Goal: Book appointment/travel/reservation

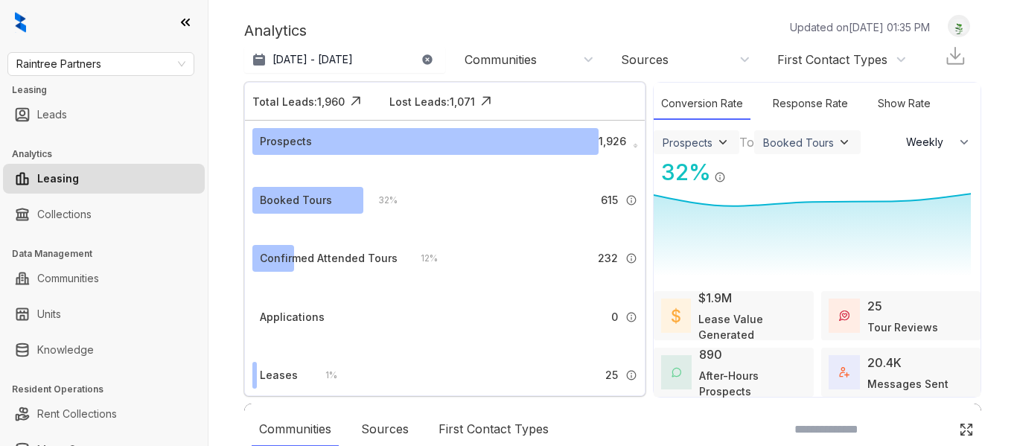
select select "******"
click at [104, 60] on span "Raintree Partners" at bounding box center [100, 64] width 169 height 22
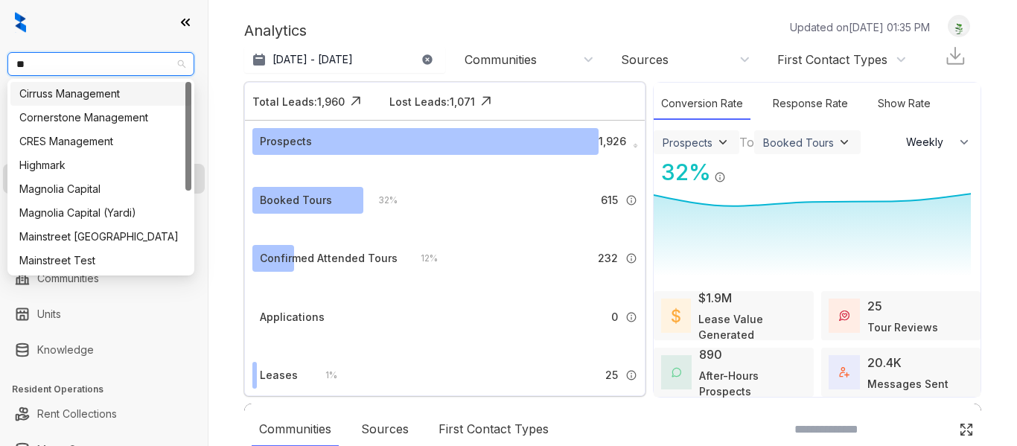
type input "***"
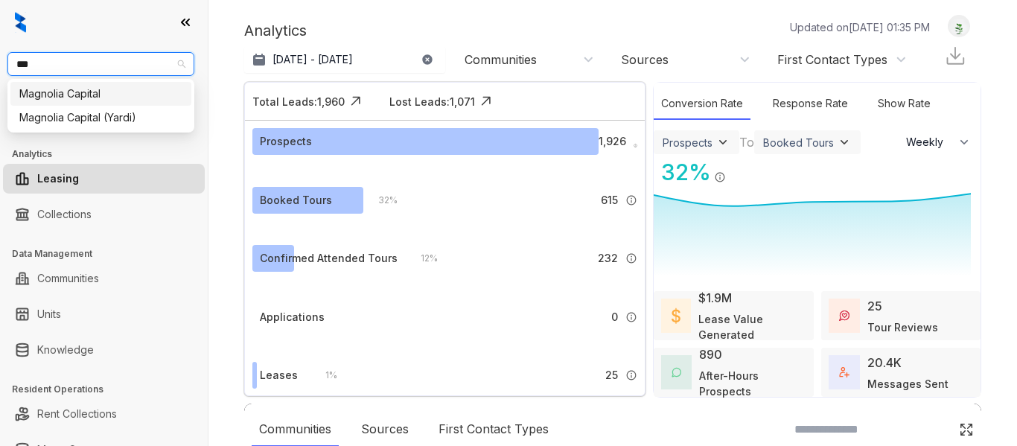
click at [104, 92] on div "Magnolia Capital" at bounding box center [100, 94] width 163 height 16
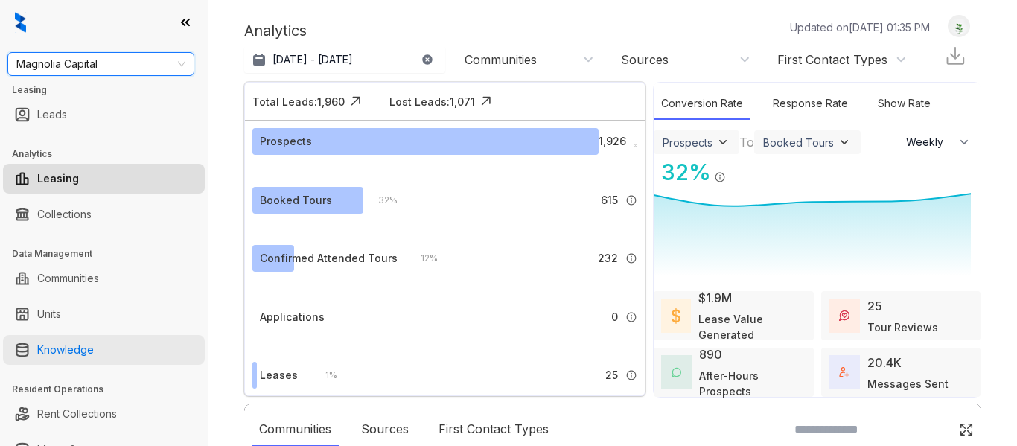
click at [56, 353] on link "Knowledge" at bounding box center [65, 350] width 57 height 30
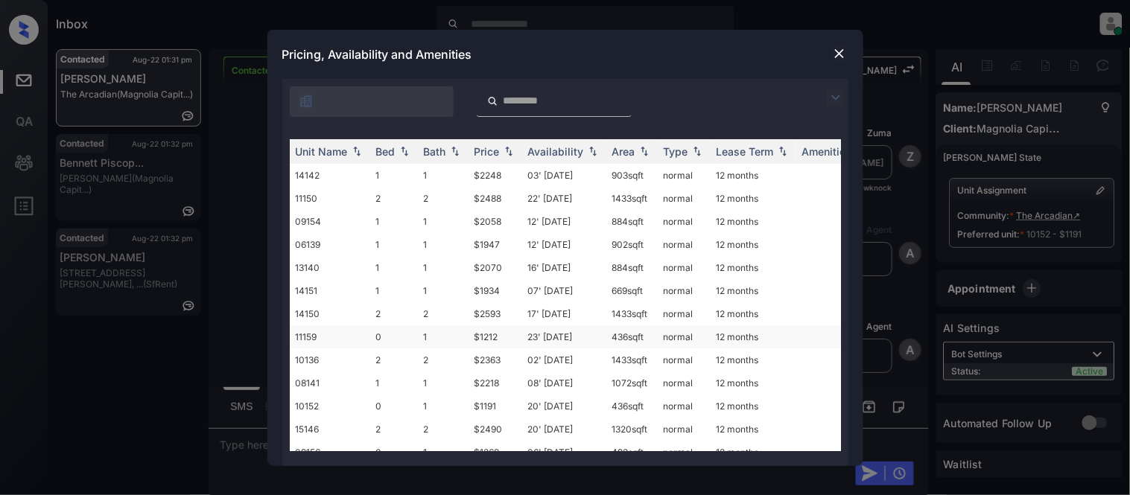
scroll to position [1922, 0]
click at [837, 53] on img at bounding box center [839, 53] width 15 height 15
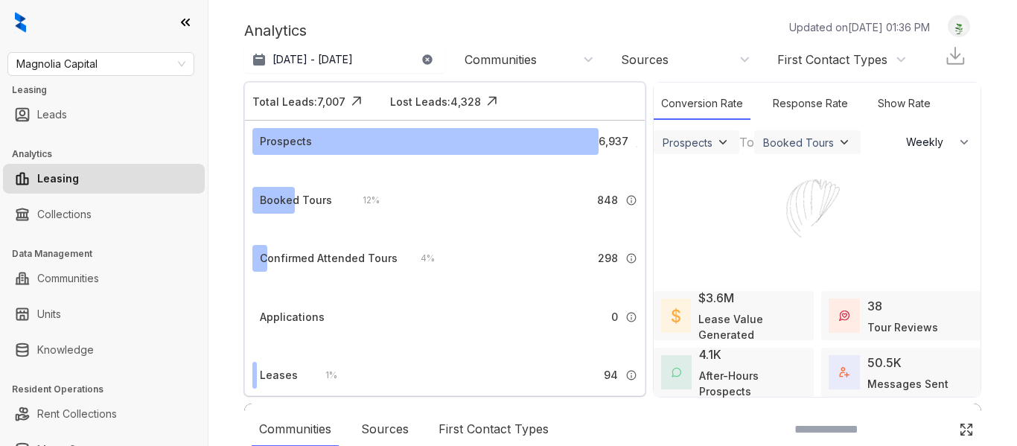
select select "******"
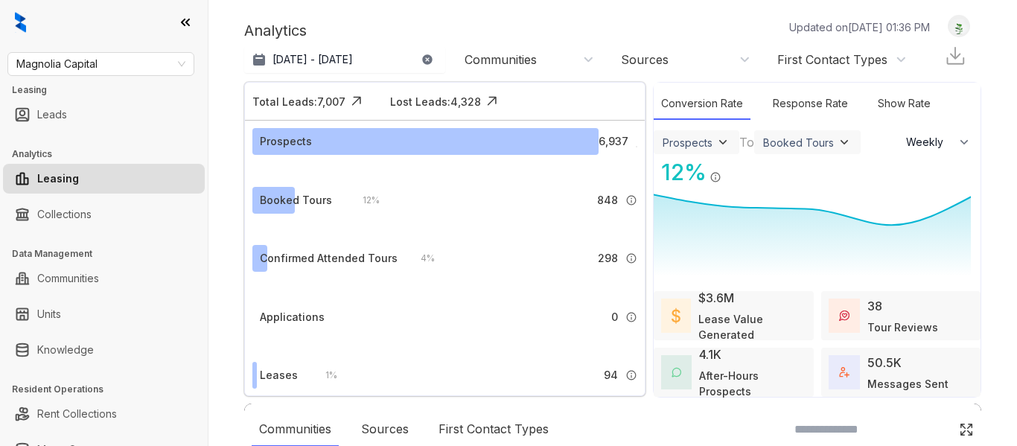
click at [66, 349] on div at bounding box center [508, 223] width 1017 height 446
click at [66, 350] on link "Knowledge" at bounding box center [65, 350] width 57 height 30
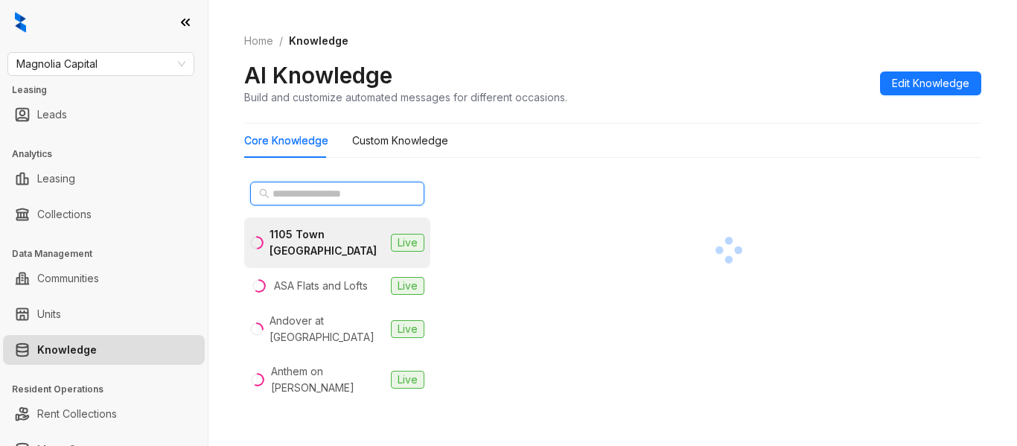
click at [342, 195] on input "text" at bounding box center [338, 193] width 131 height 16
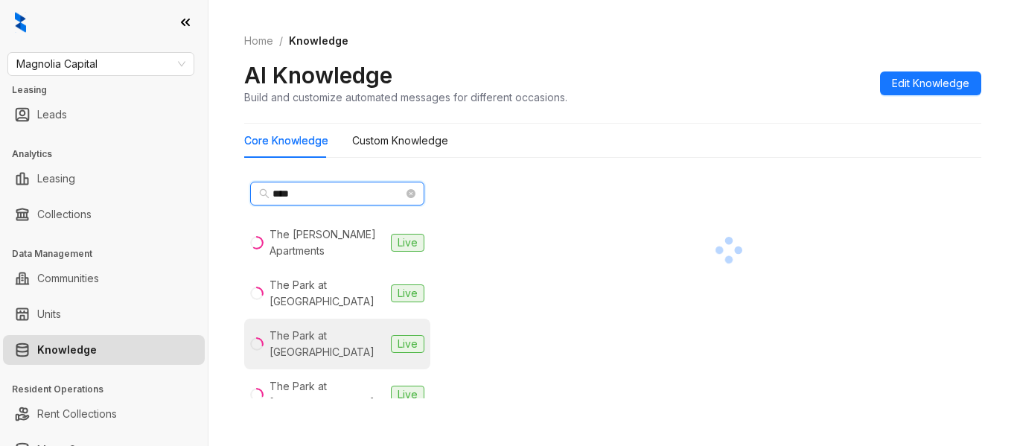
scroll to position [223, 0]
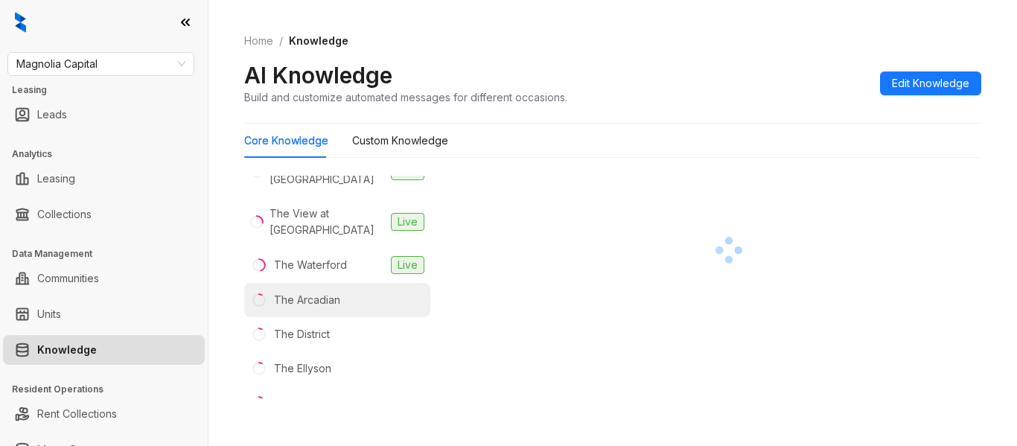
type input "***"
click at [335, 283] on li "The Arcadian" at bounding box center [337, 300] width 186 height 34
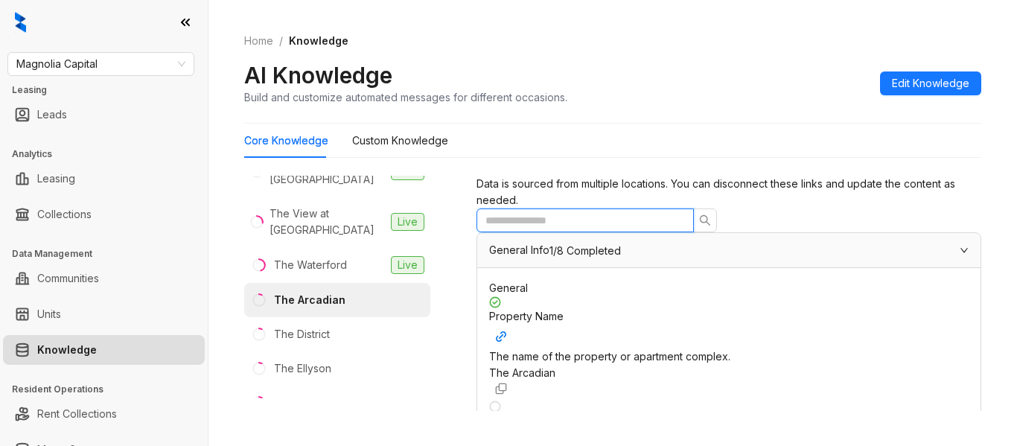
click at [521, 229] on input "text" at bounding box center [580, 220] width 188 height 16
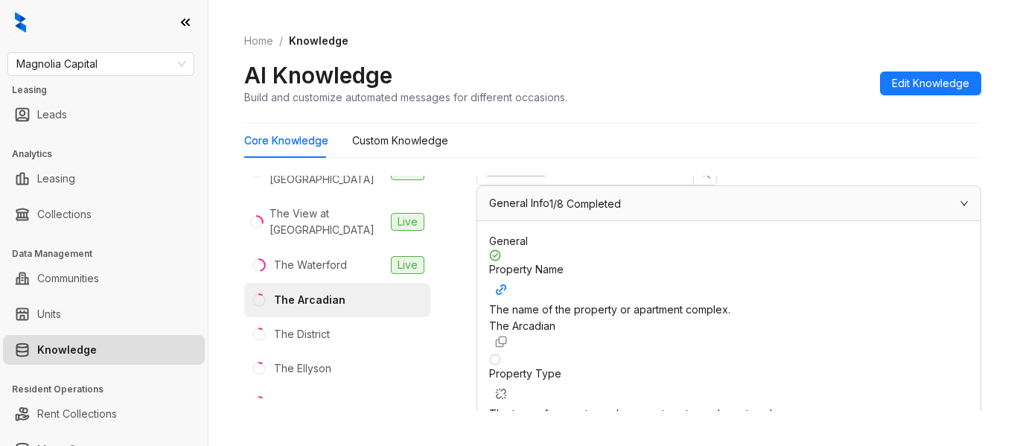
scroll to position [1551, 0]
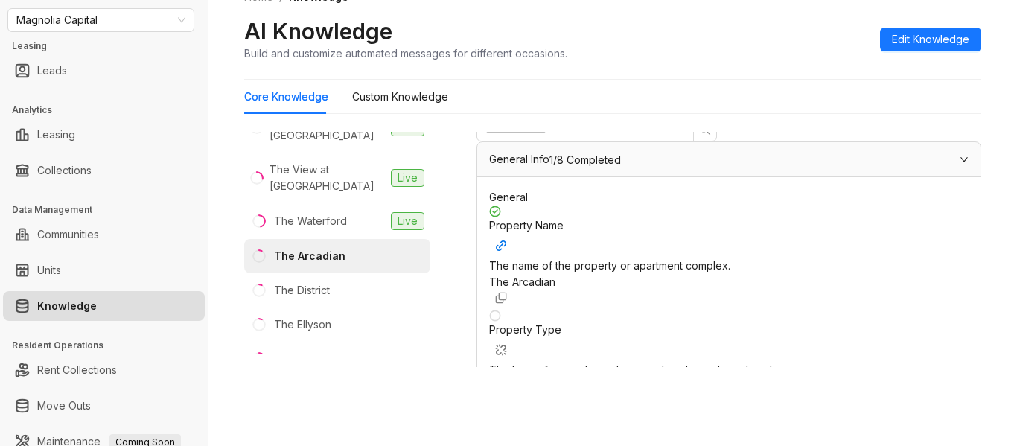
scroll to position [921, 0]
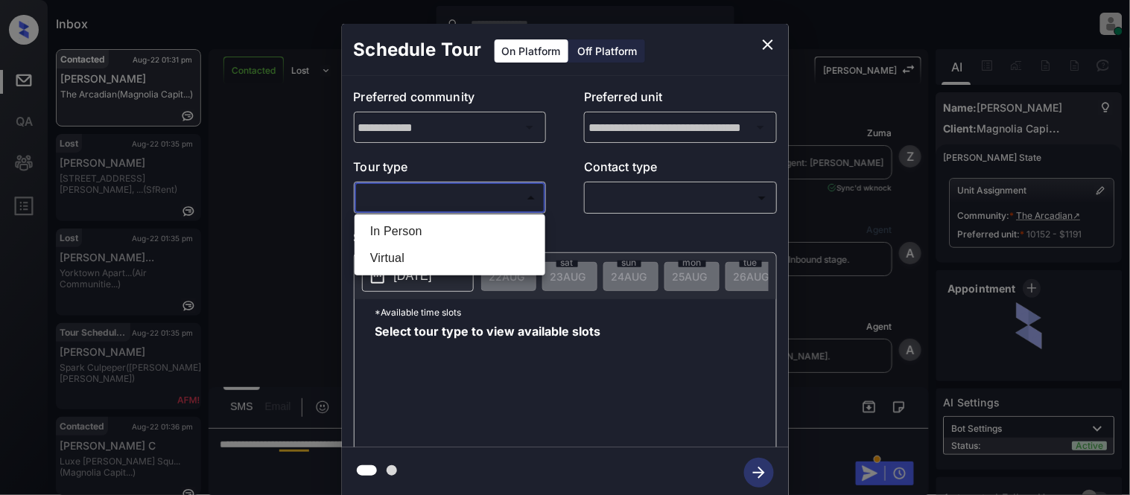
scroll to position [1591, 0]
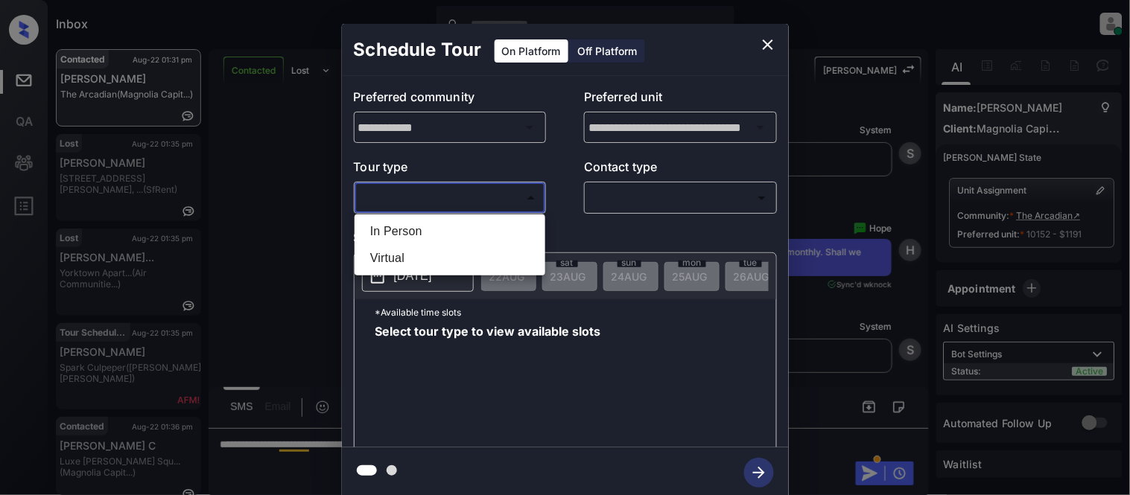
click at [775, 43] on div at bounding box center [565, 247] width 1130 height 495
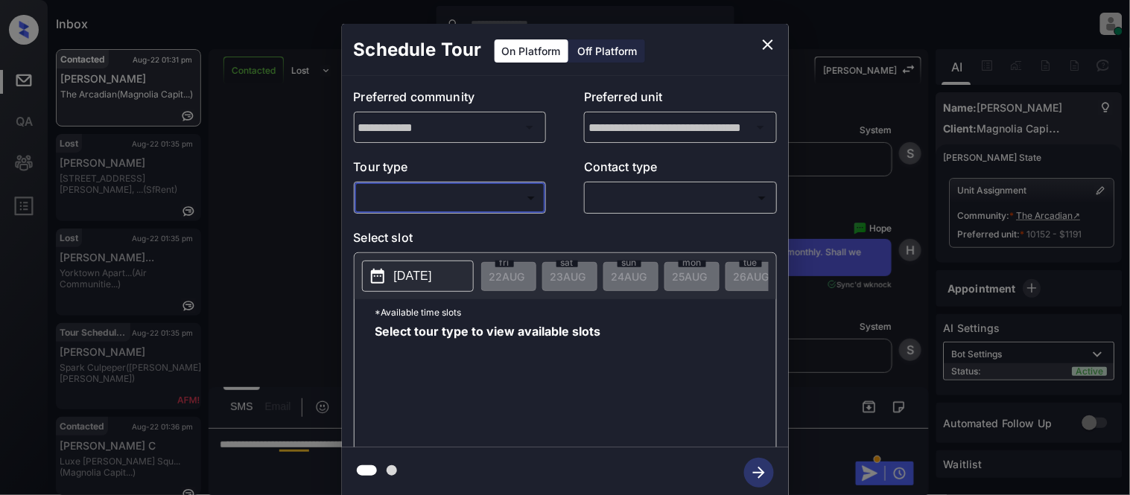
click at [771, 43] on icon "close" at bounding box center [768, 45] width 18 height 18
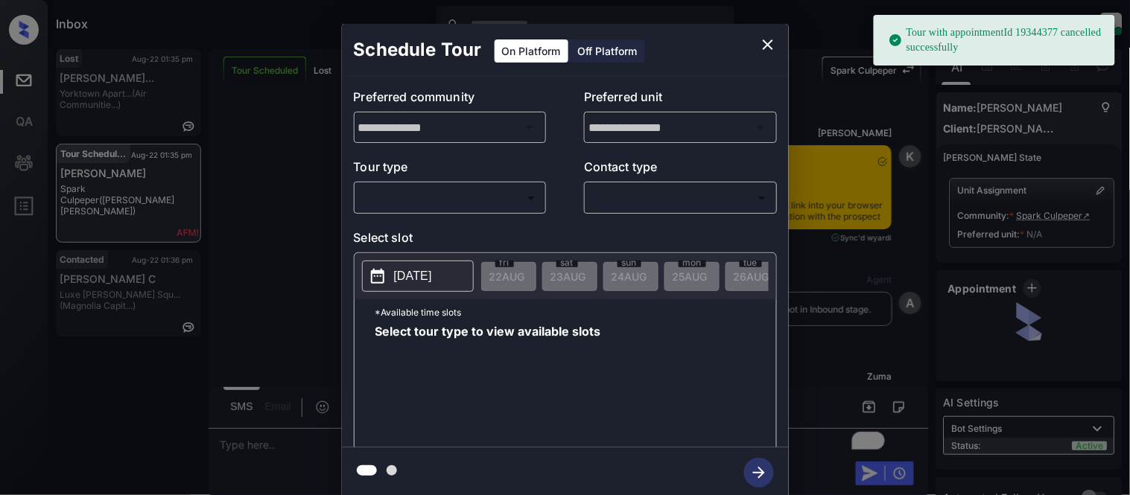
click at [472, 209] on body "Tour with appointmentId 19344377 cancelled successfully Inbox [PERSON_NAME] Onl…" at bounding box center [565, 247] width 1130 height 495
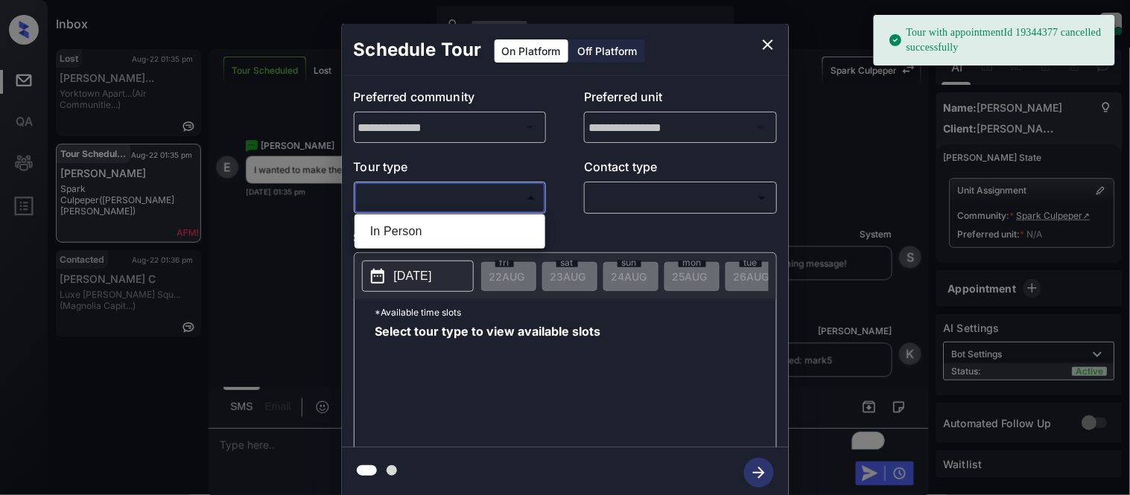
click at [452, 235] on li "In Person" at bounding box center [449, 231] width 183 height 27
type input "********"
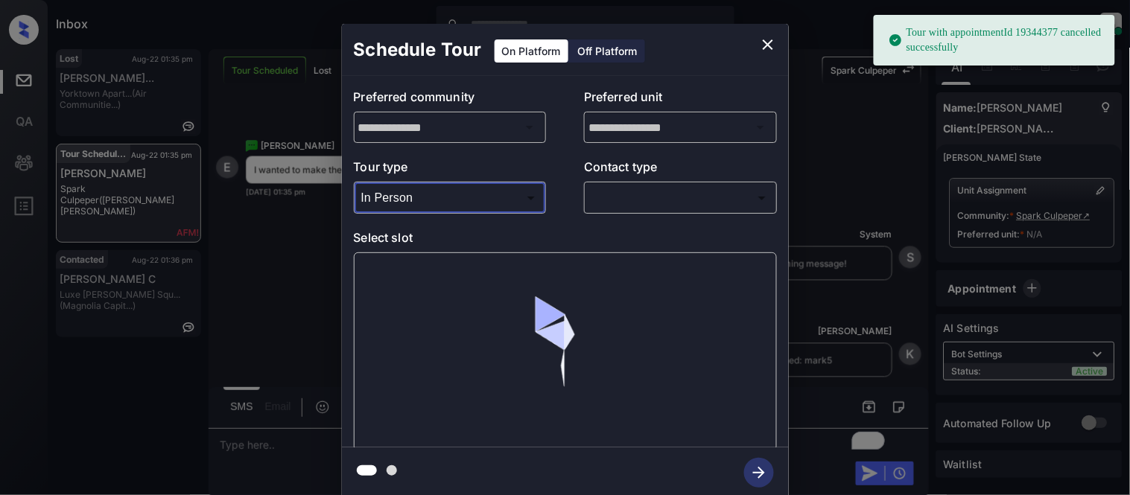
click at [600, 201] on body "Tour with appointmentId 19344377 cancelled successfully Inbox Kristina Cataag O…" at bounding box center [565, 247] width 1130 height 495
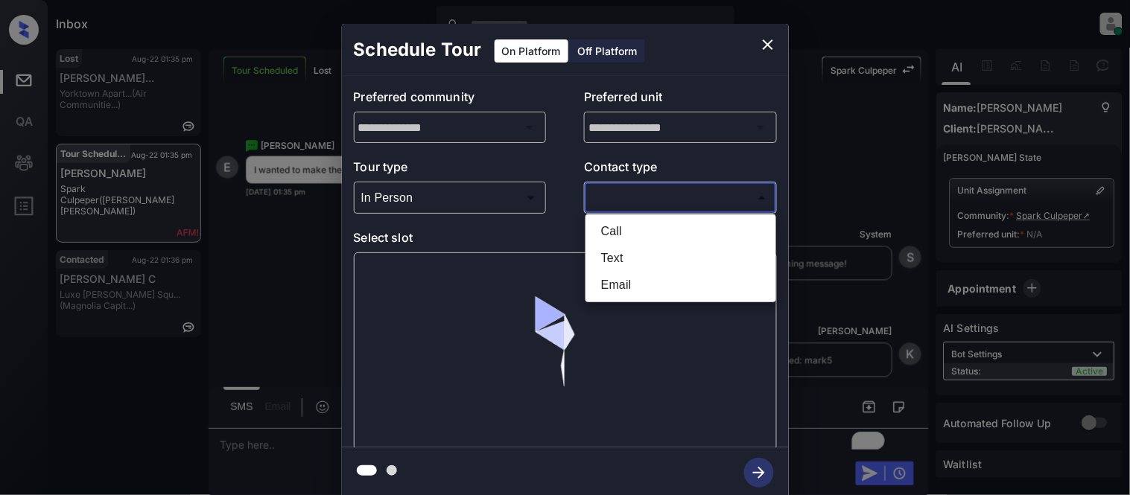
click at [589, 257] on li "Text" at bounding box center [680, 258] width 183 height 27
type input "****"
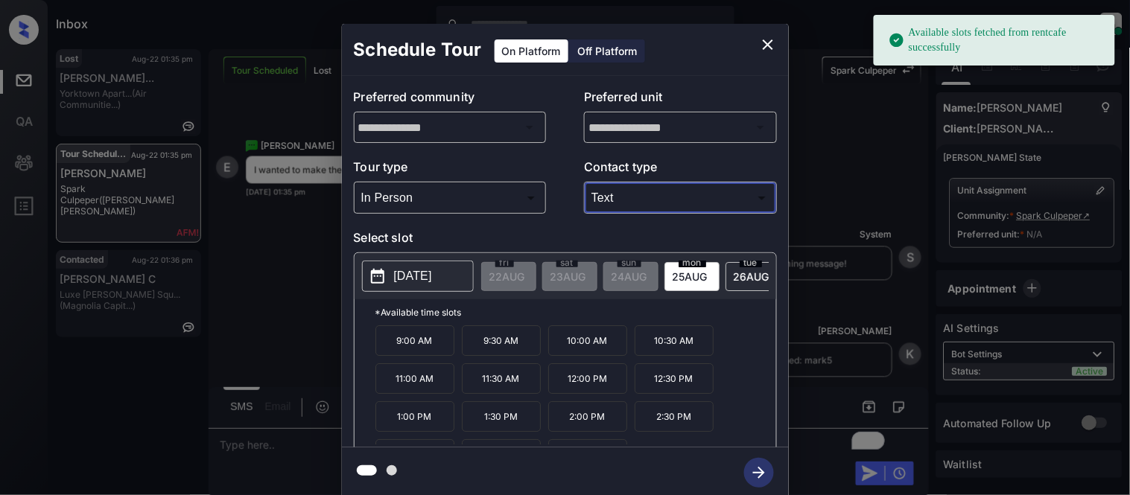
click at [408, 270] on p "2025-08-25" at bounding box center [413, 276] width 38 height 18
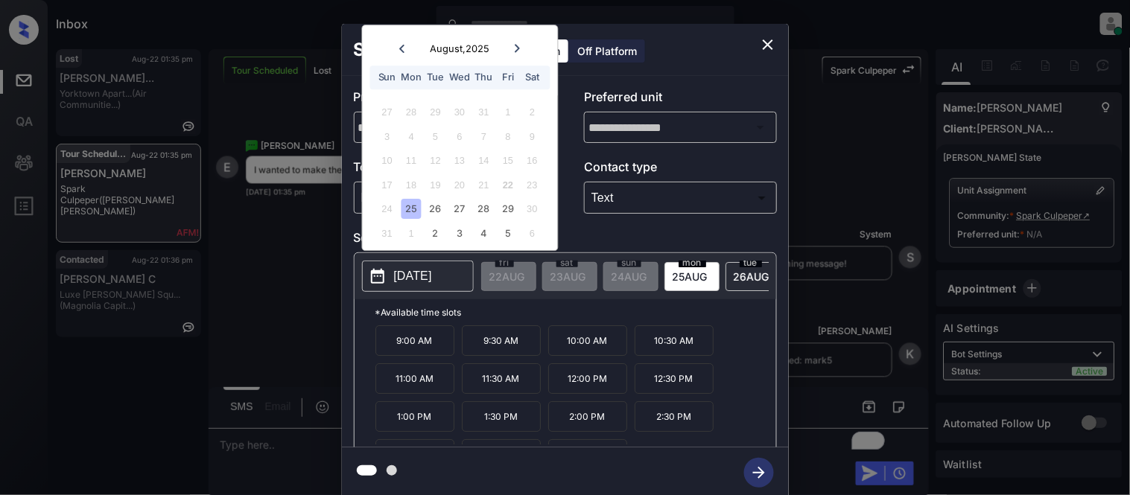
click at [517, 48] on icon at bounding box center [517, 48] width 9 height 9
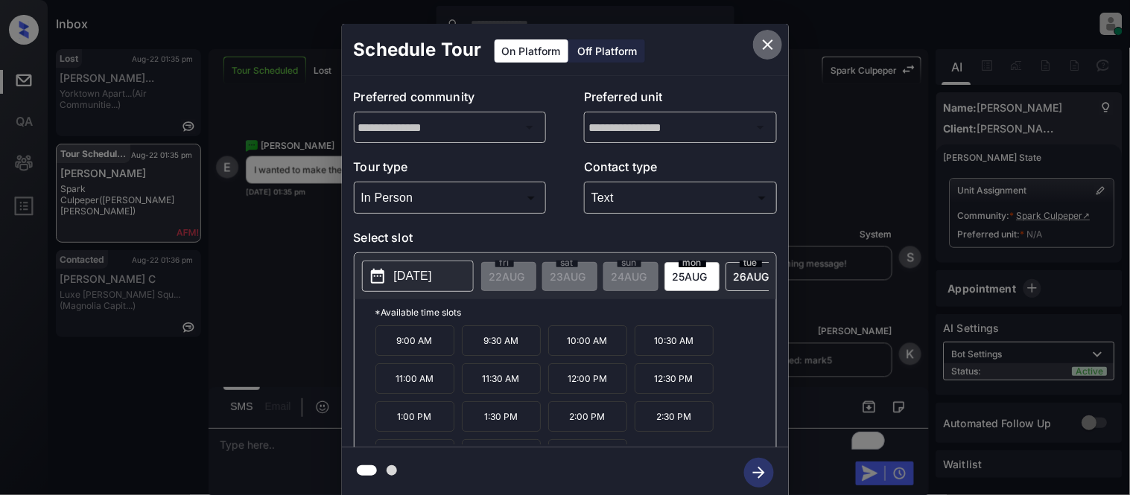
click at [772, 47] on icon "close" at bounding box center [768, 45] width 18 height 18
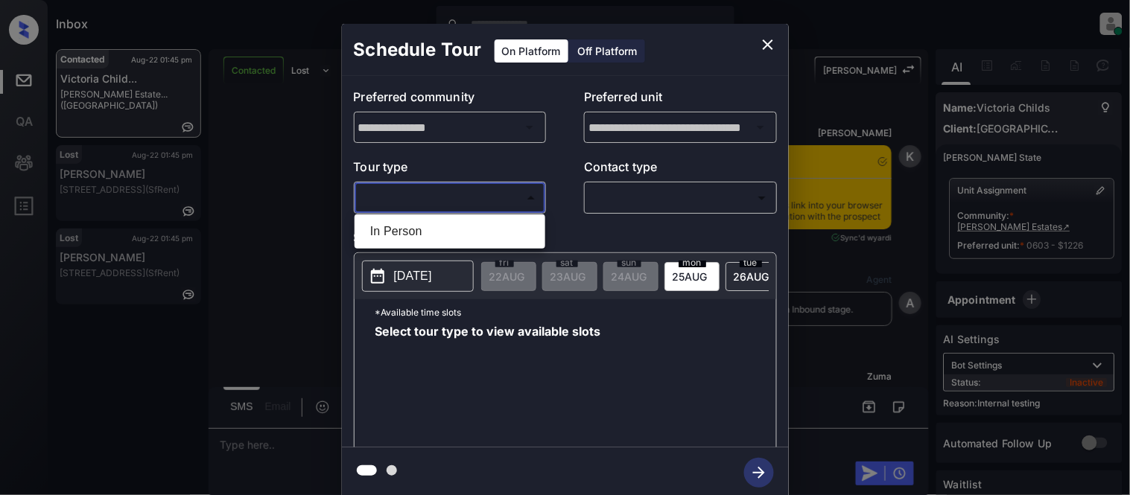
scroll to position [2932, 0]
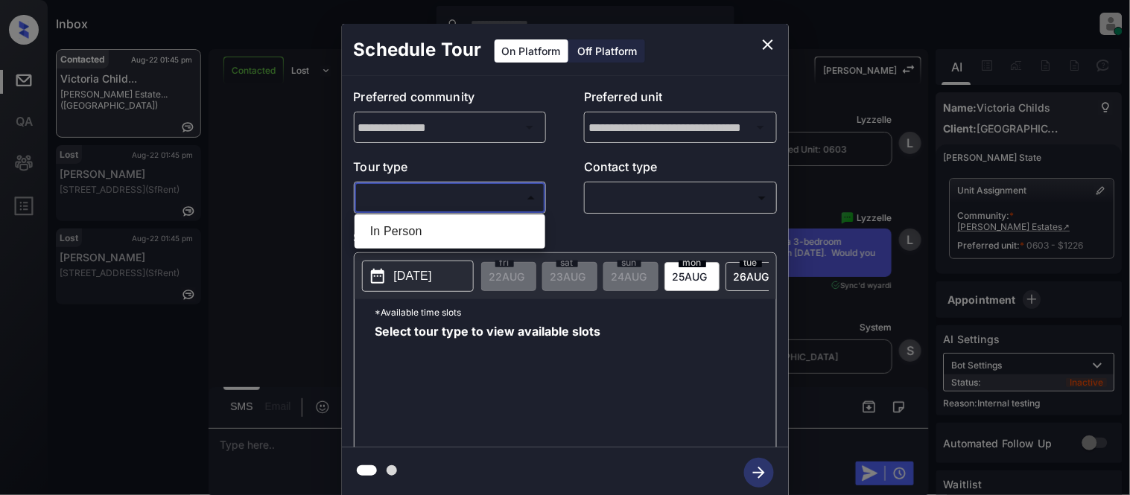
click at [760, 38] on div at bounding box center [565, 247] width 1130 height 495
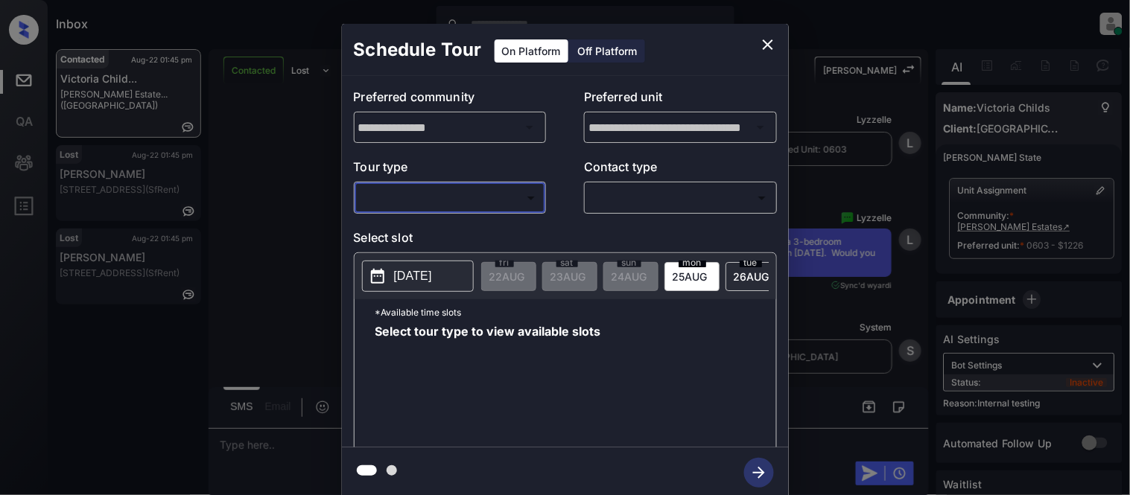
click at [768, 45] on icon "close" at bounding box center [768, 44] width 10 height 10
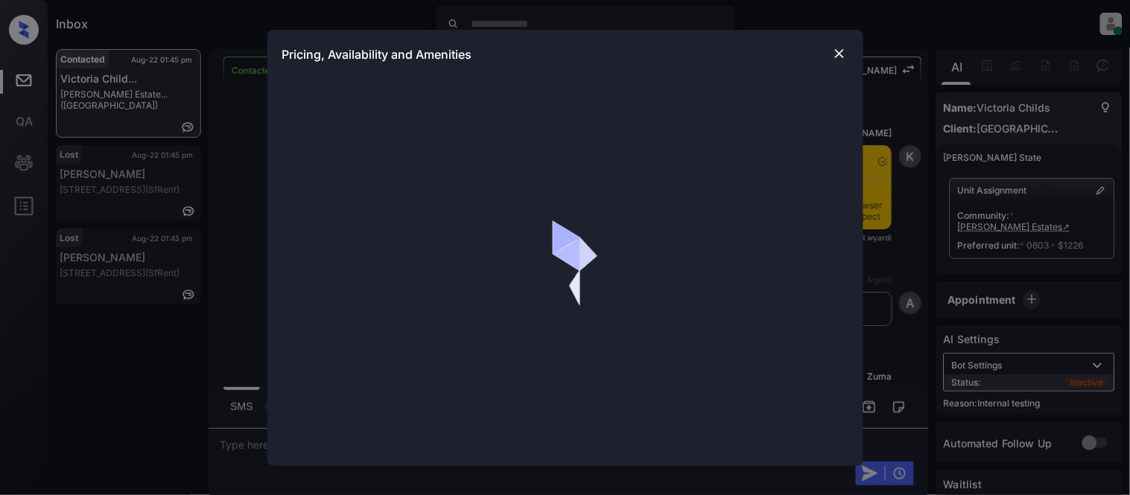
scroll to position [2932, 0]
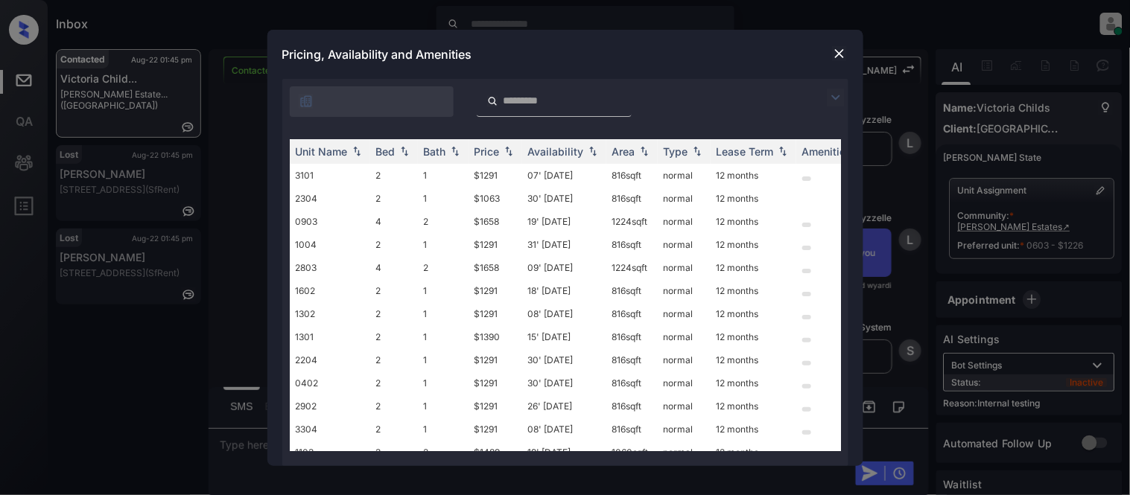
click at [831, 95] on img at bounding box center [836, 98] width 18 height 18
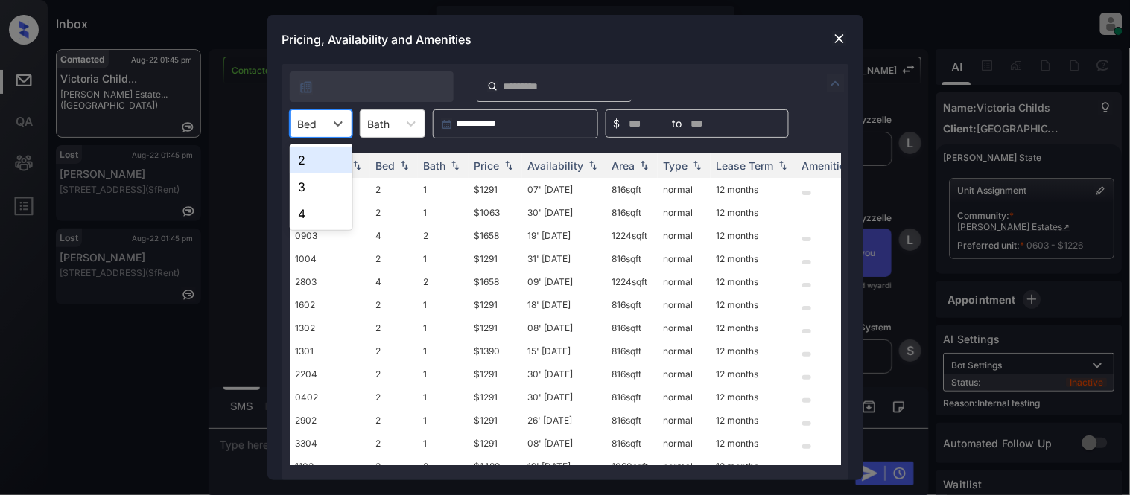
click at [309, 122] on div at bounding box center [307, 124] width 19 height 16
click at [314, 180] on div "3" at bounding box center [321, 187] width 63 height 27
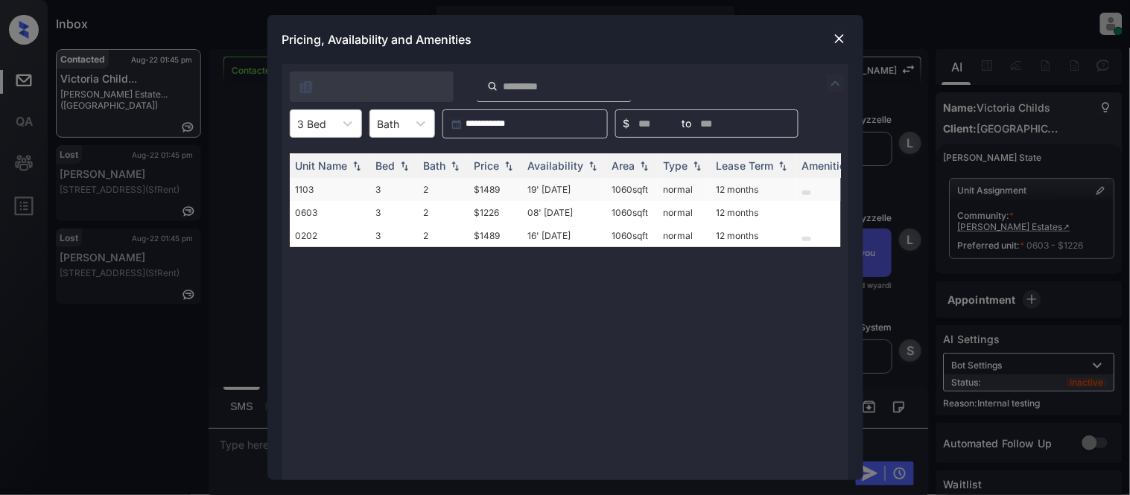
click at [497, 198] on td "$1489" at bounding box center [495, 189] width 54 height 23
click at [497, 191] on td "$1489" at bounding box center [495, 189] width 54 height 23
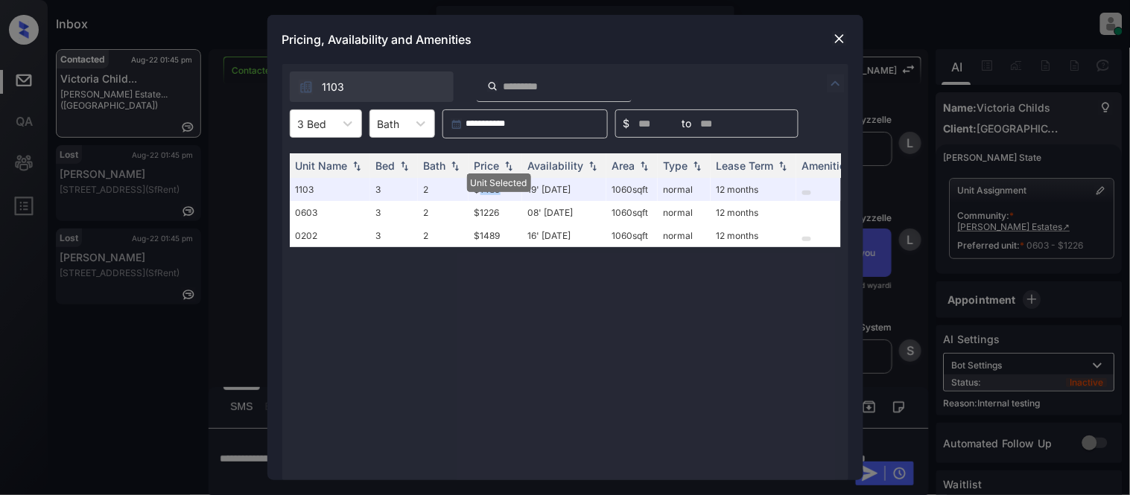
click at [839, 34] on img at bounding box center [839, 38] width 15 height 15
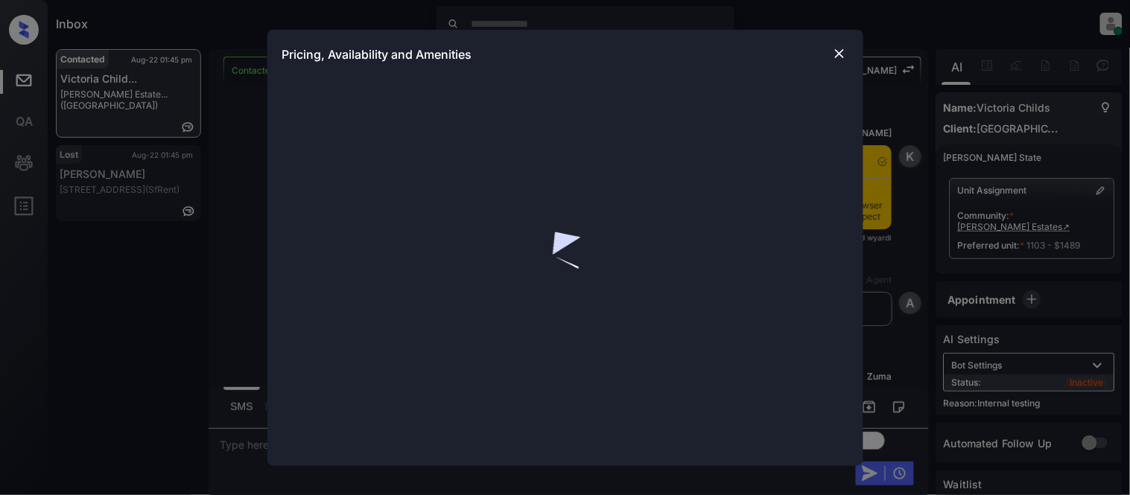
scroll to position [3346, 0]
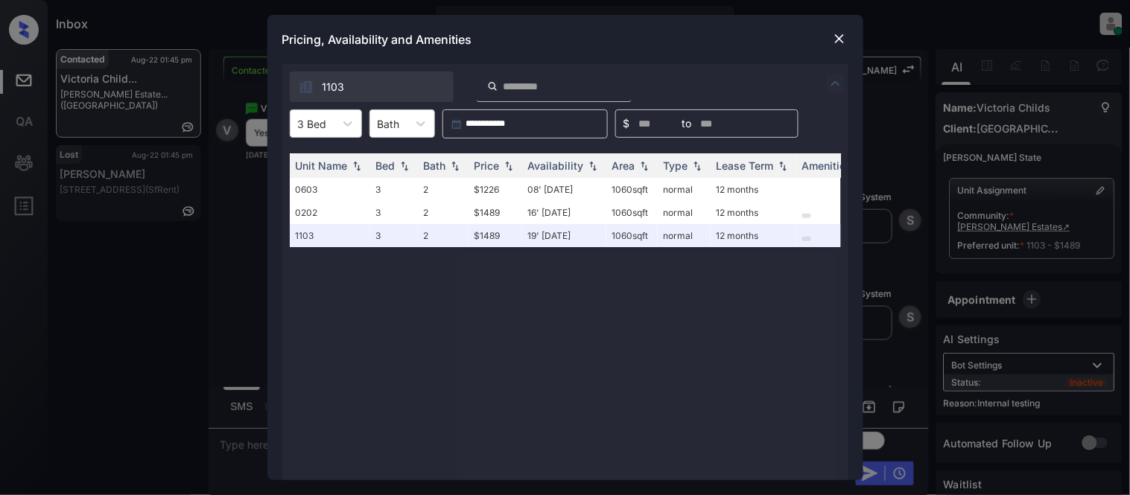
click at [839, 36] on img at bounding box center [839, 38] width 15 height 15
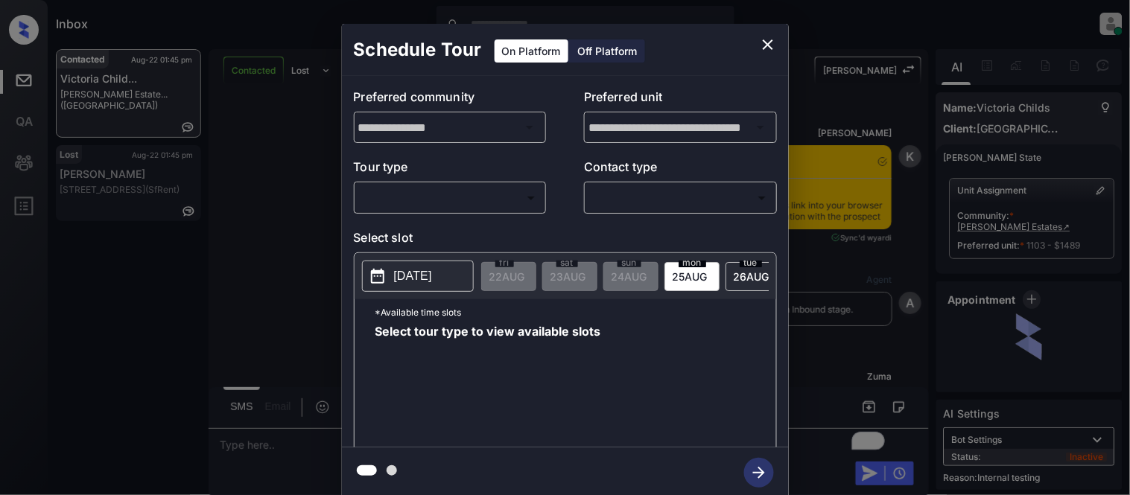
click at [429, 199] on body "Inbox Kristina Cataag Online Set yourself offline Set yourself on break Profile…" at bounding box center [565, 247] width 1130 height 495
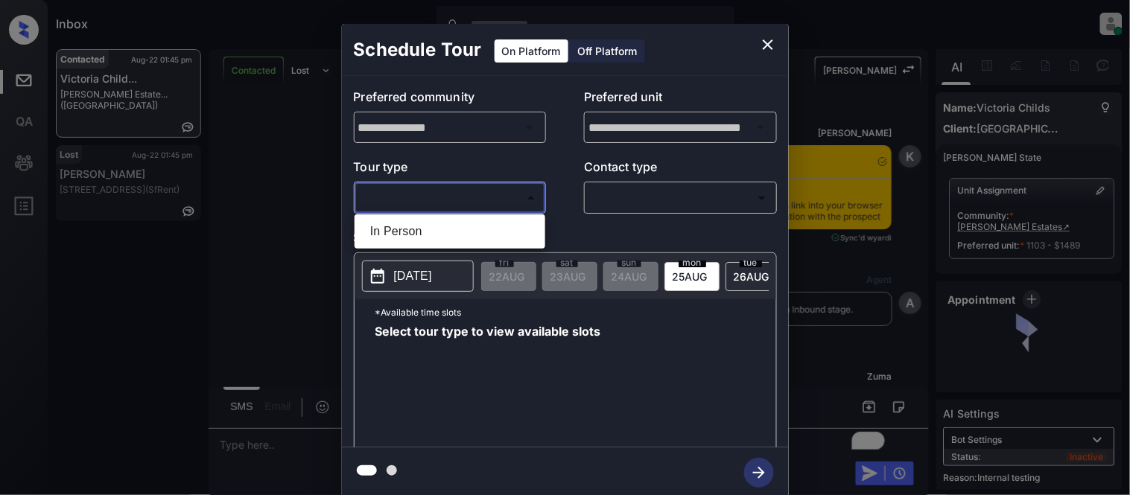
scroll to position [3817, 0]
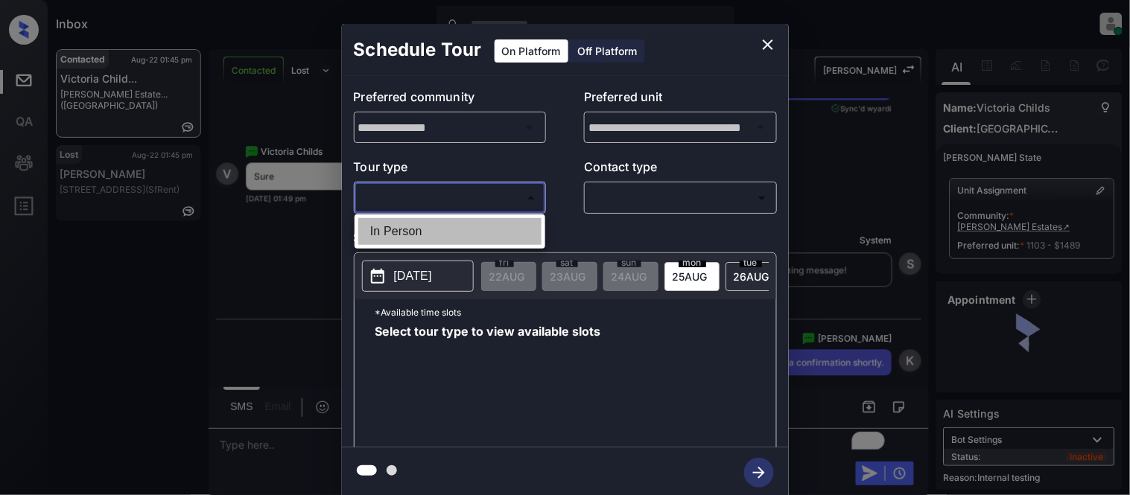
click at [411, 229] on li "In Person" at bounding box center [449, 231] width 183 height 27
type input "********"
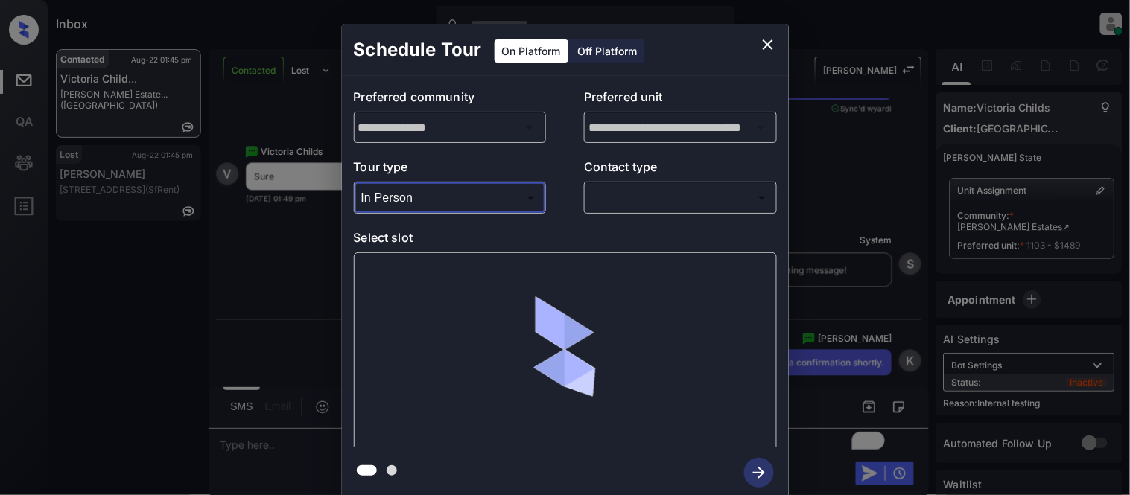
click at [665, 206] on body "Inbox Kristina Cataag Online Set yourself offline Set yourself on break Profile…" at bounding box center [565, 247] width 1130 height 495
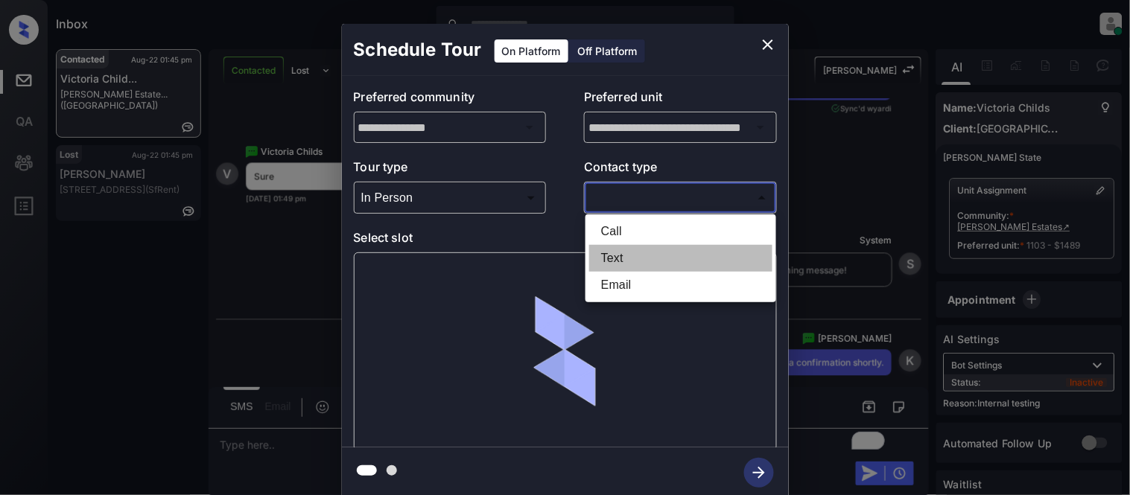
click at [620, 250] on li "Text" at bounding box center [680, 258] width 183 height 27
type input "****"
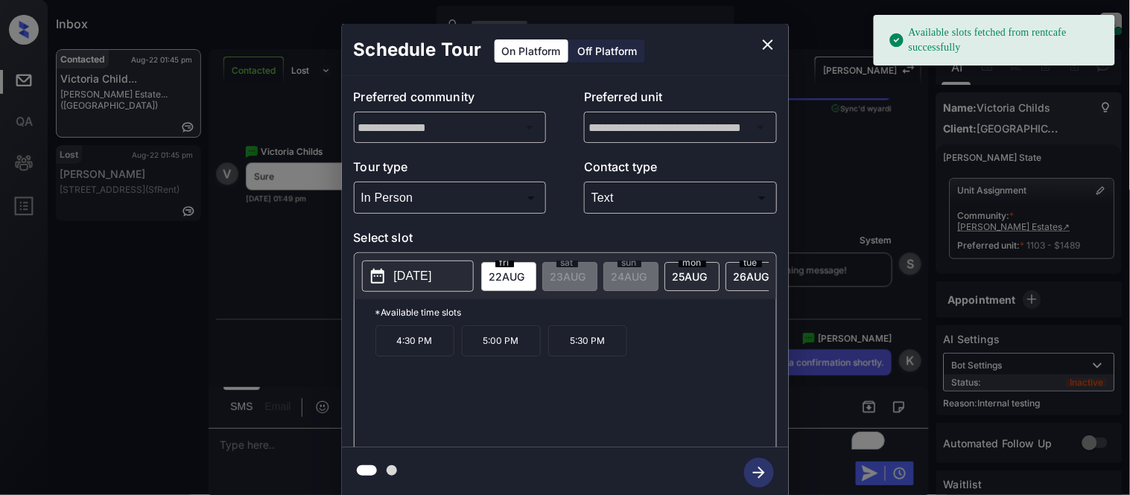
click at [527, 349] on p "5:00 PM" at bounding box center [501, 340] width 79 height 31
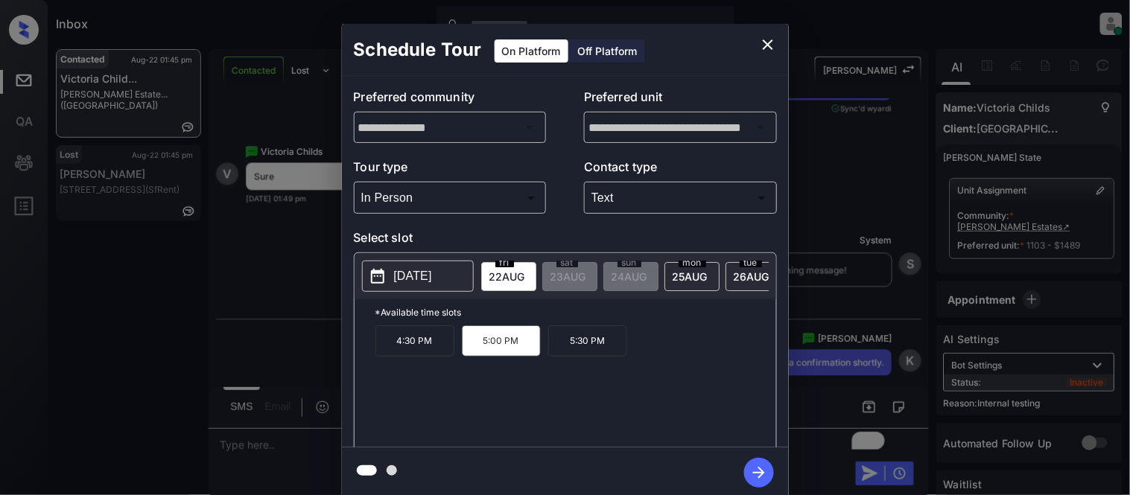
click at [754, 470] on icon "button" at bounding box center [759, 473] width 30 height 30
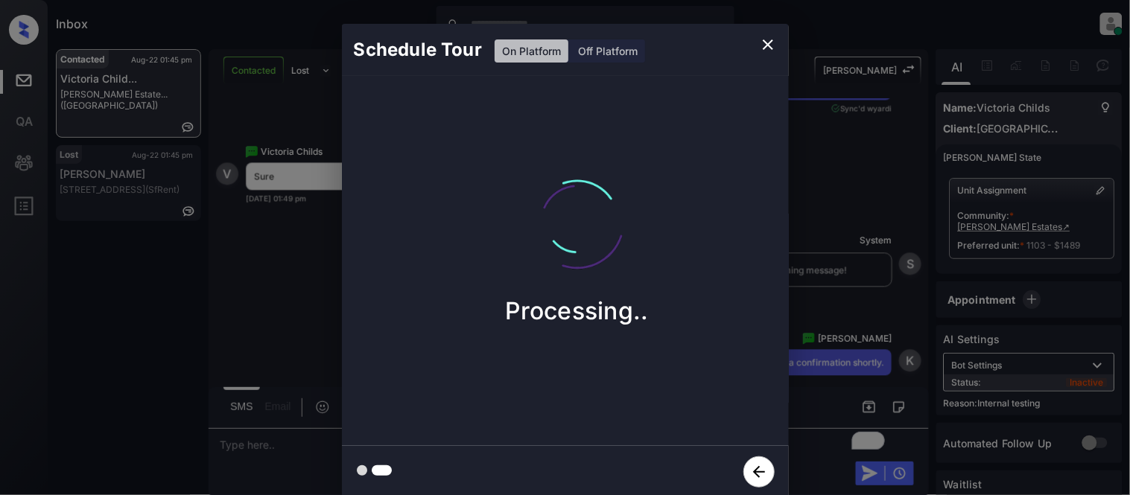
click at [814, 353] on div "Schedule Tour On Platform Off Platform Processing.." at bounding box center [565, 261] width 1130 height 522
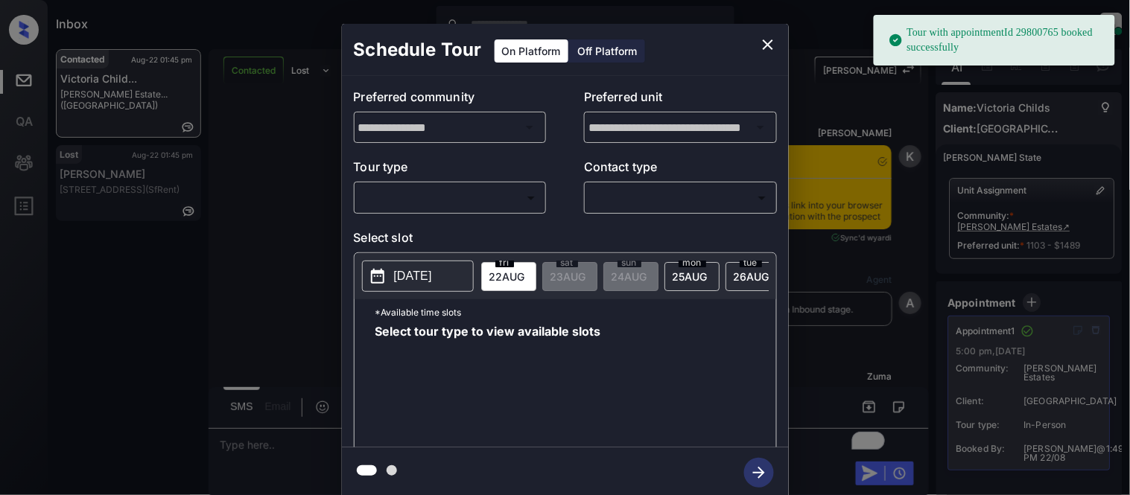
scroll to position [3918, 0]
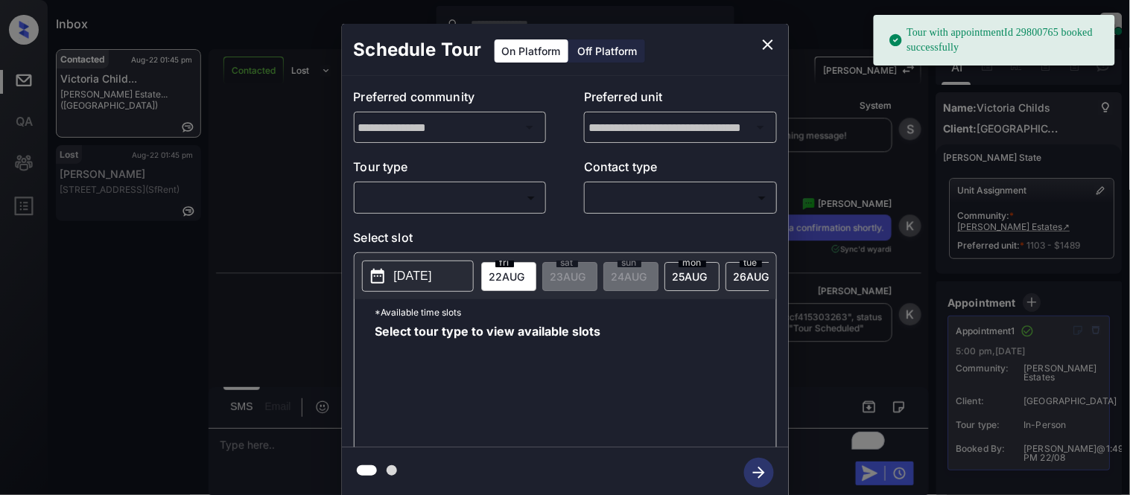
click at [761, 48] on icon "close" at bounding box center [768, 45] width 18 height 18
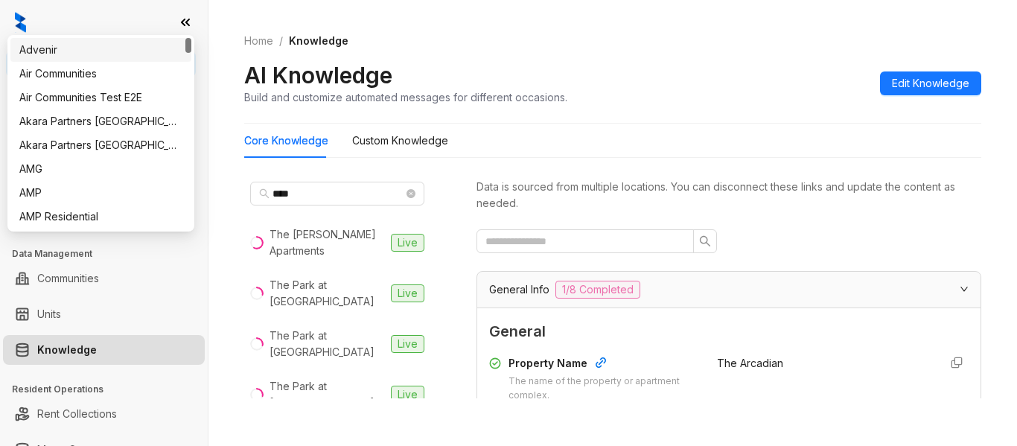
scroll to position [3649, 0]
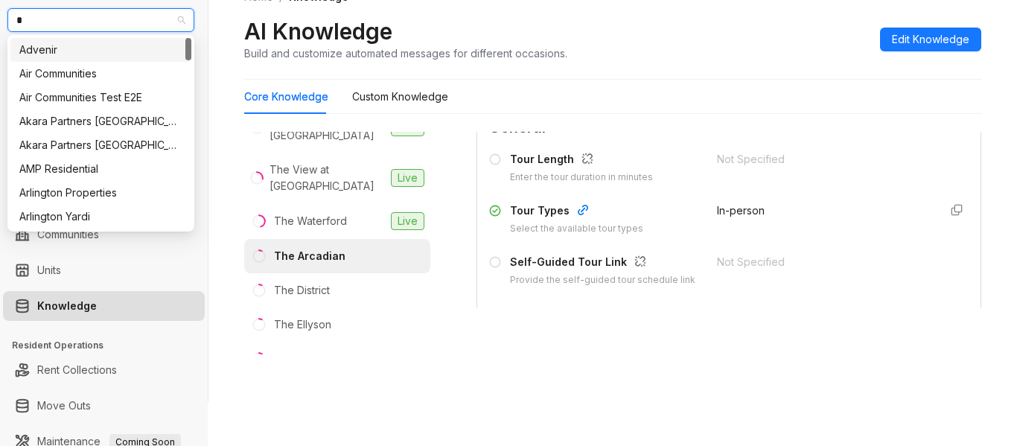
type input "**"
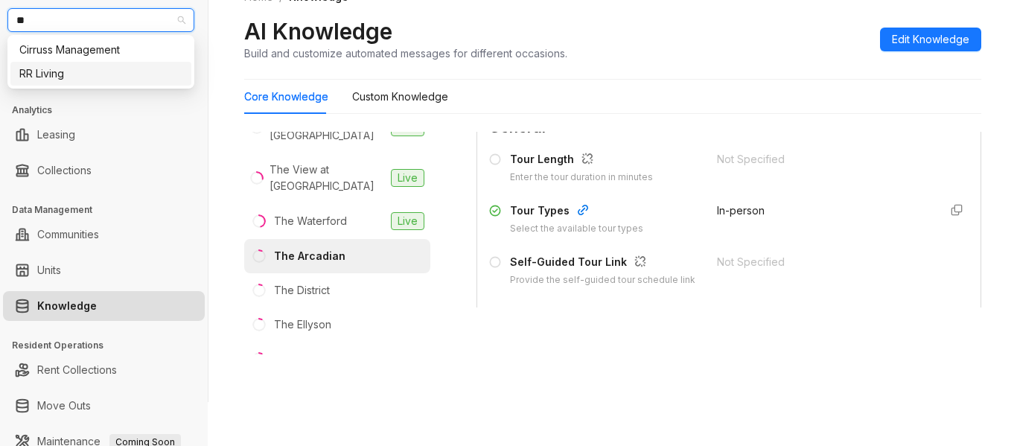
click at [53, 67] on div "RR Living" at bounding box center [100, 74] width 163 height 16
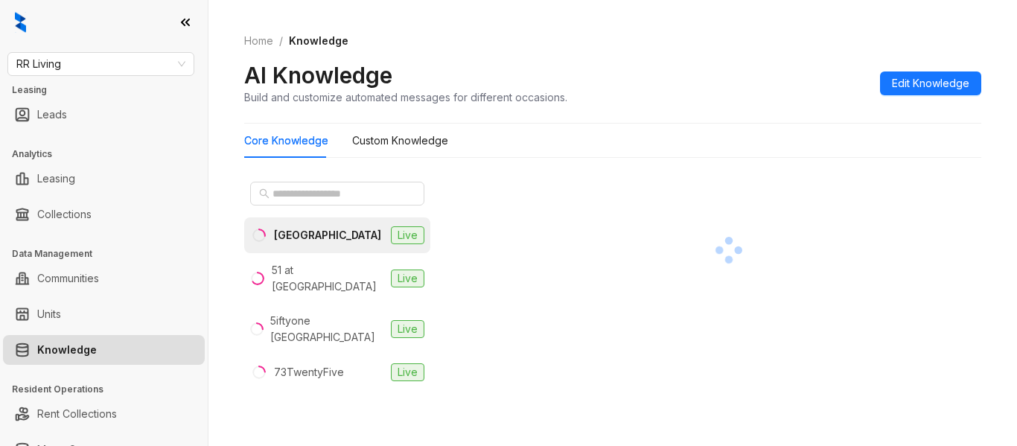
click at [272, 179] on div at bounding box center [337, 194] width 186 height 36
click at [279, 199] on input "text" at bounding box center [338, 193] width 131 height 16
click at [287, 195] on input "****" at bounding box center [338, 193] width 131 height 16
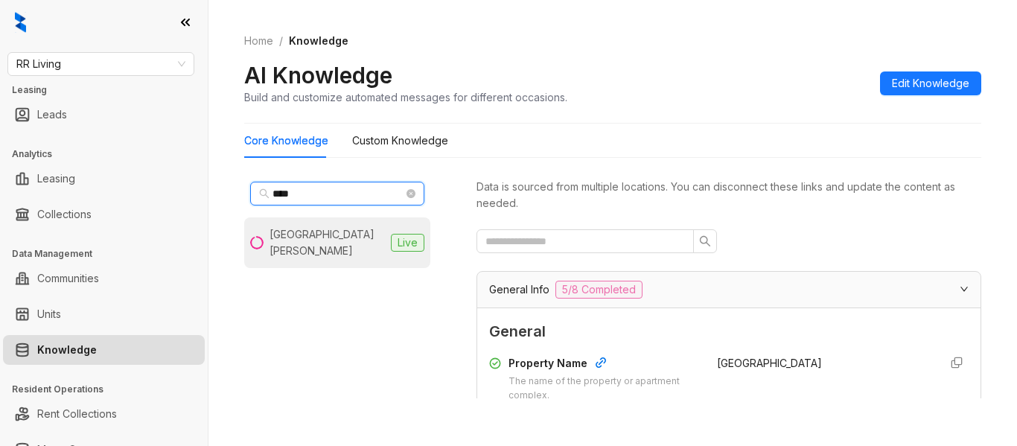
type input "****"
click at [307, 230] on div "NOVA Lake Norman" at bounding box center [327, 242] width 115 height 33
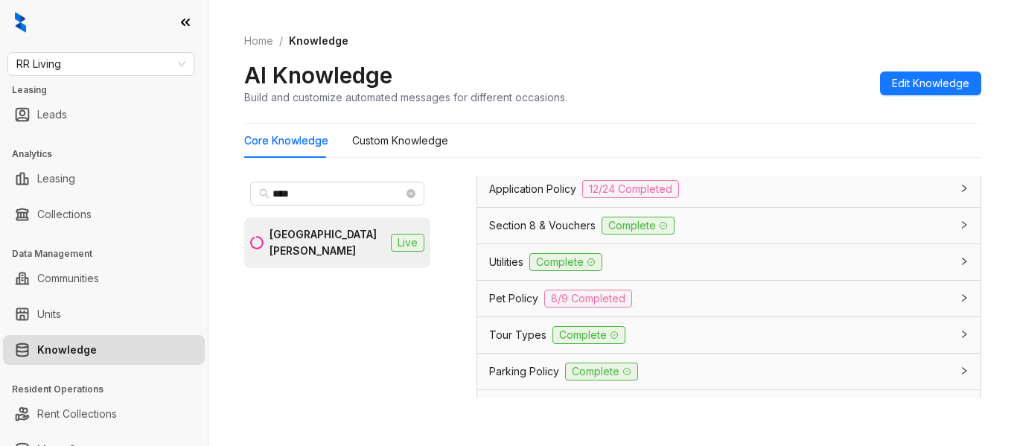
scroll to position [2905, 0]
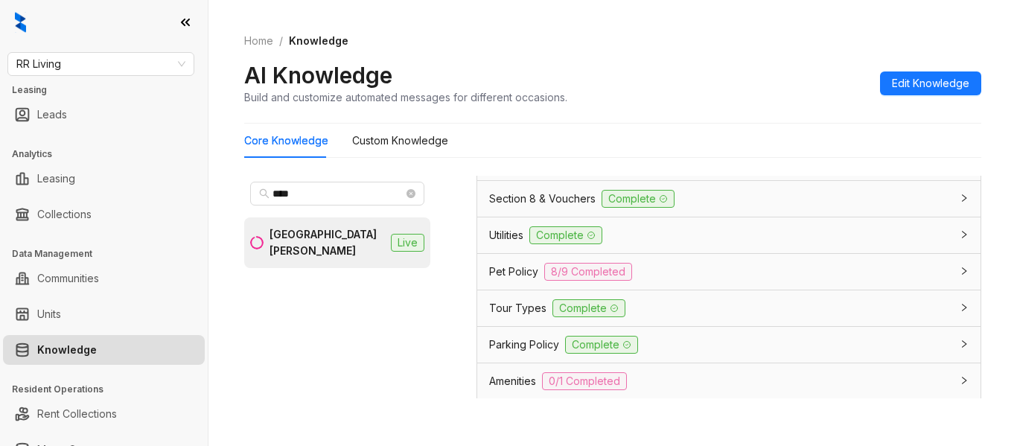
click at [530, 180] on div "Application Policy 12/24 Completed" at bounding box center [728, 162] width 503 height 36
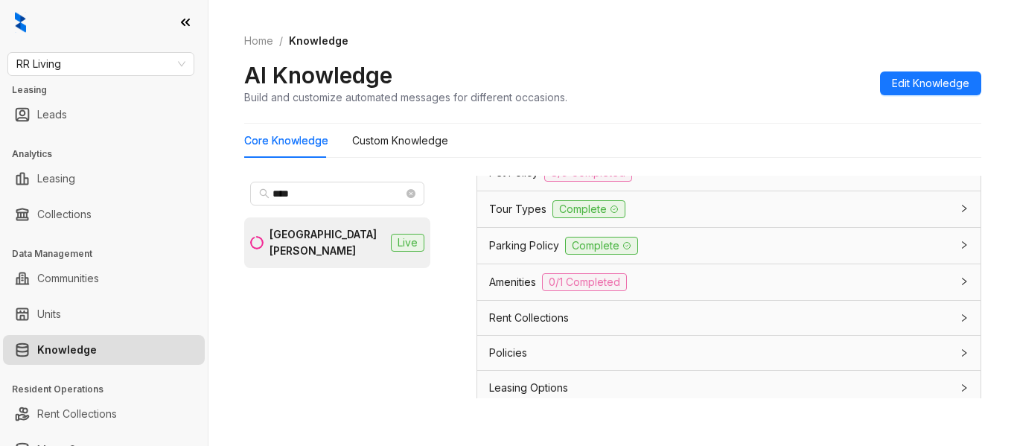
scroll to position [5139, 0]
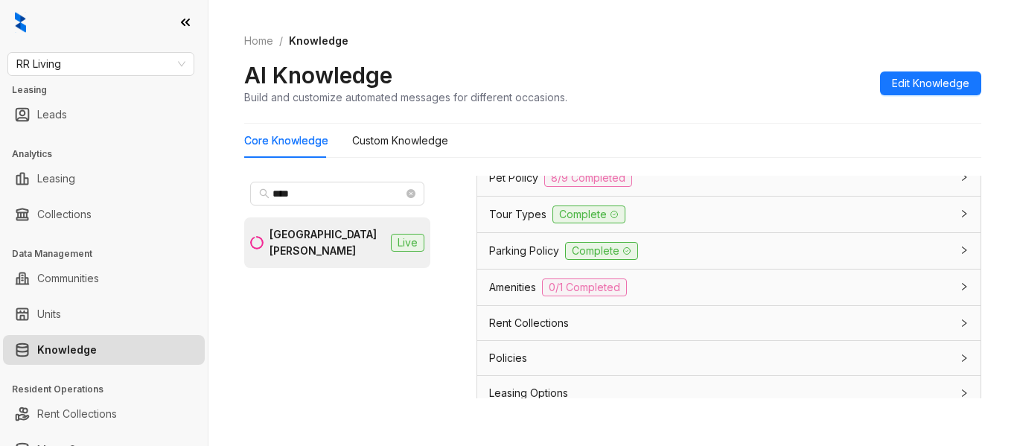
click at [556, 113] on span "Section 8 & Vouchers" at bounding box center [542, 105] width 107 height 16
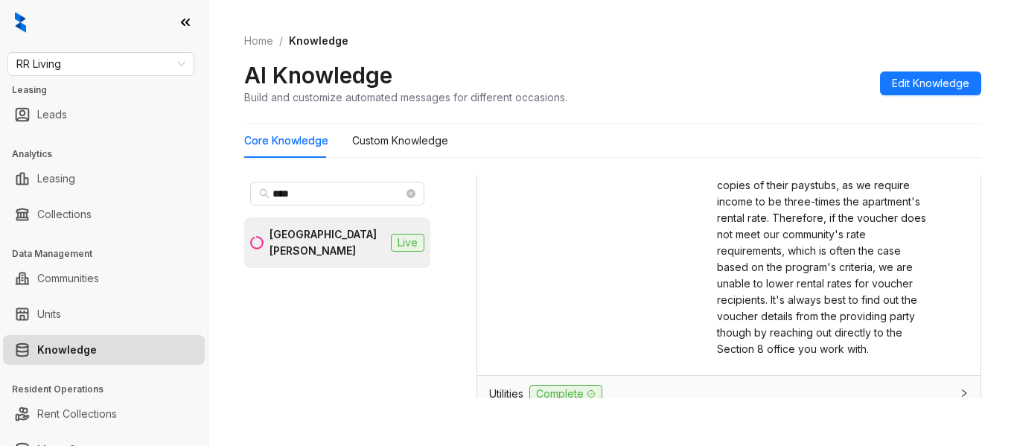
scroll to position [5363, 0]
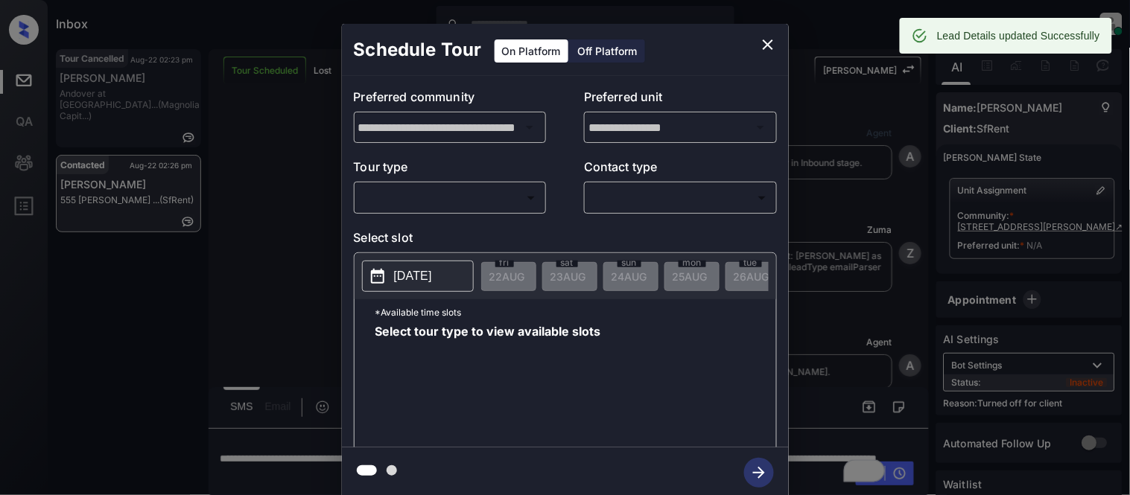
scroll to position [2619, 0]
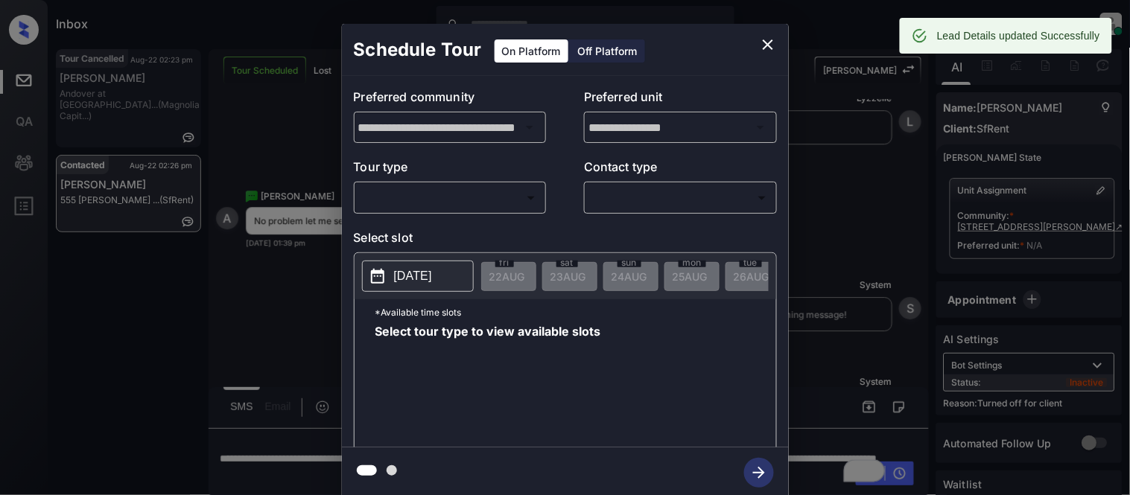
click at [769, 42] on icon "close" at bounding box center [768, 44] width 10 height 10
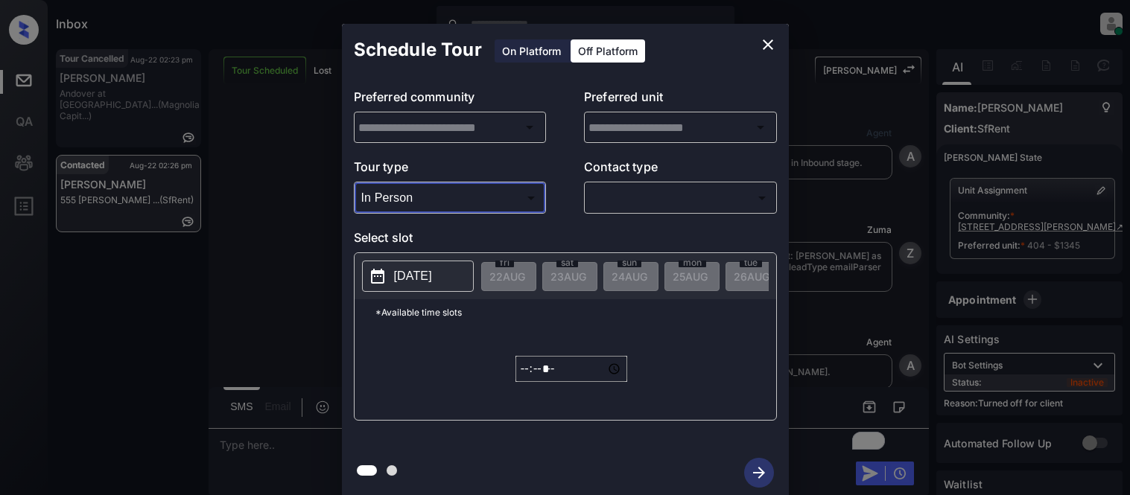
click at [635, 195] on div at bounding box center [565, 247] width 1130 height 495
type input "**********"
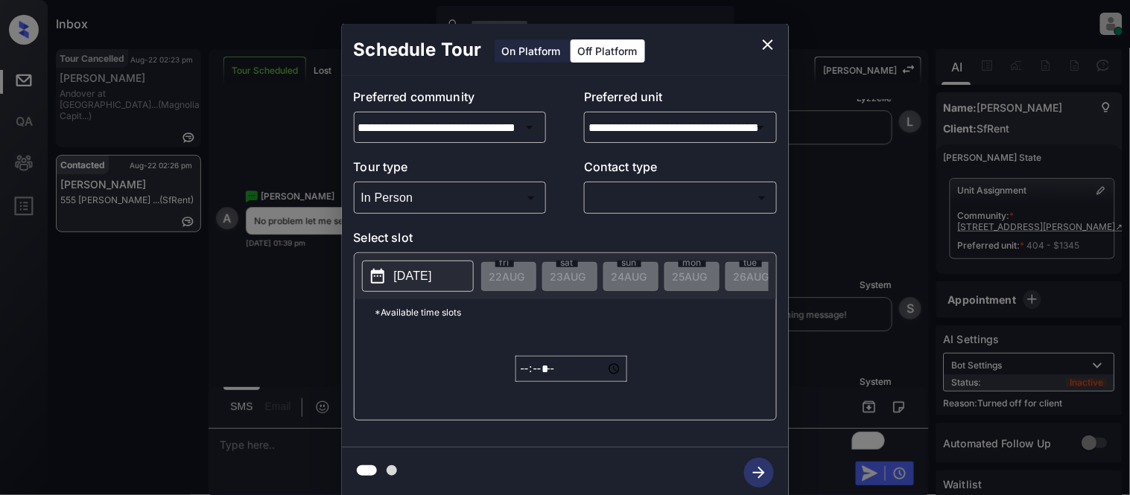
click at [635, 195] on body "Inbox [PERSON_NAME] Cataag Online Set yourself offline Set yourself on break Pr…" at bounding box center [565, 247] width 1130 height 495
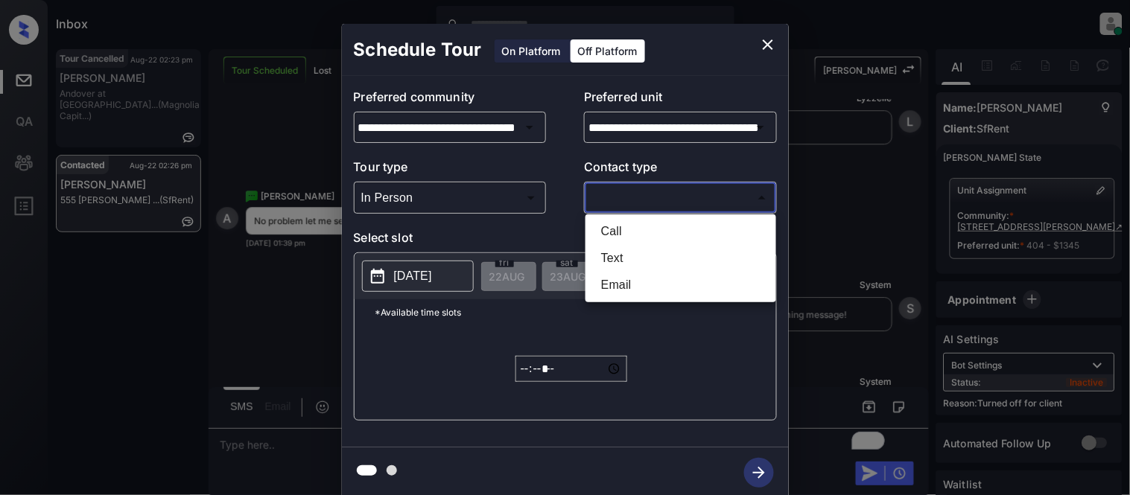
click at [601, 252] on li "Text" at bounding box center [680, 258] width 183 height 27
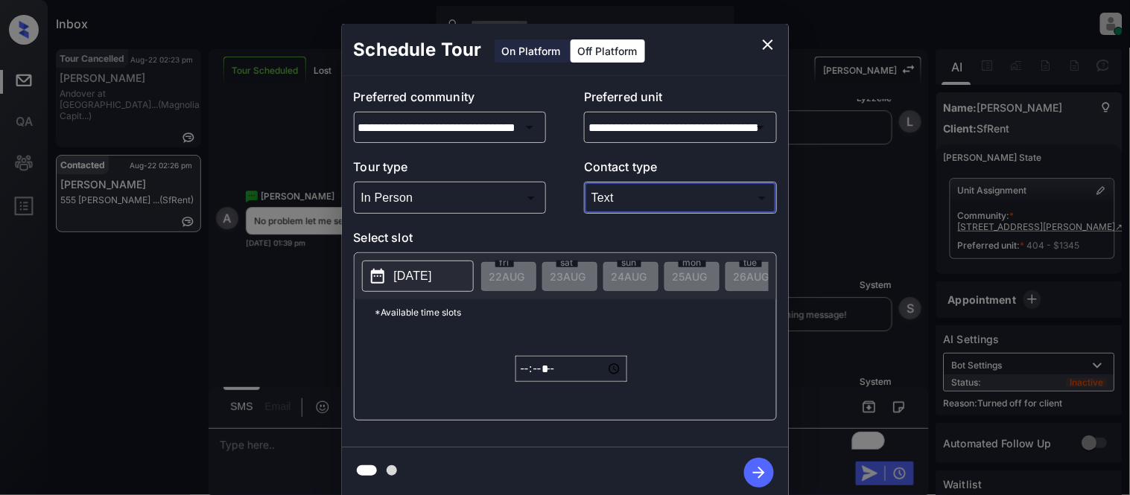
type input "****"
click at [473, 268] on div at bounding box center [565, 247] width 1130 height 495
click at [457, 269] on div at bounding box center [565, 247] width 1130 height 495
click at [413, 279] on p "[DATE]" at bounding box center [413, 276] width 38 height 18
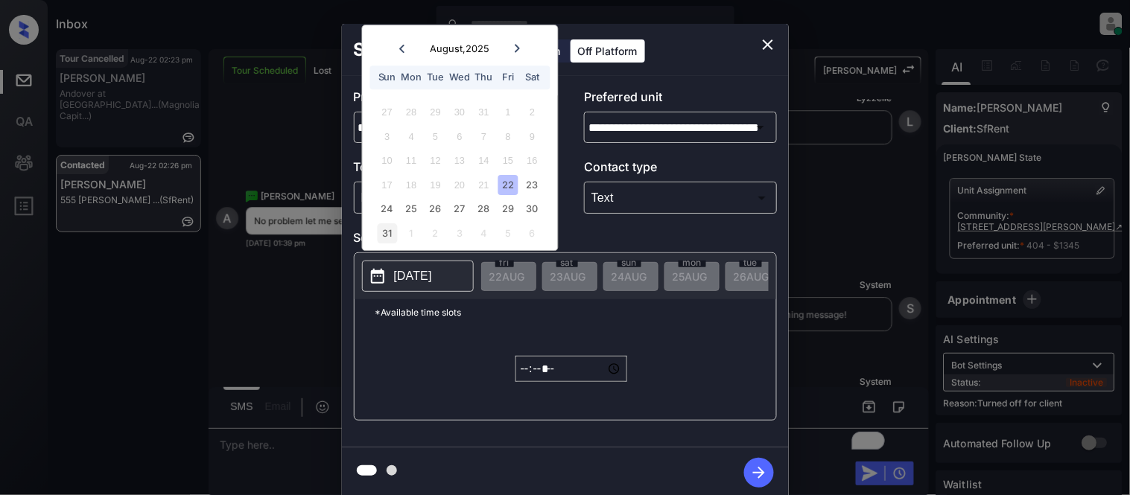
click at [380, 232] on div "31" at bounding box center [387, 233] width 20 height 20
click at [384, 232] on div "31" at bounding box center [387, 233] width 20 height 20
type input "**********"
click at [522, 381] on input "*****" at bounding box center [571, 369] width 112 height 26
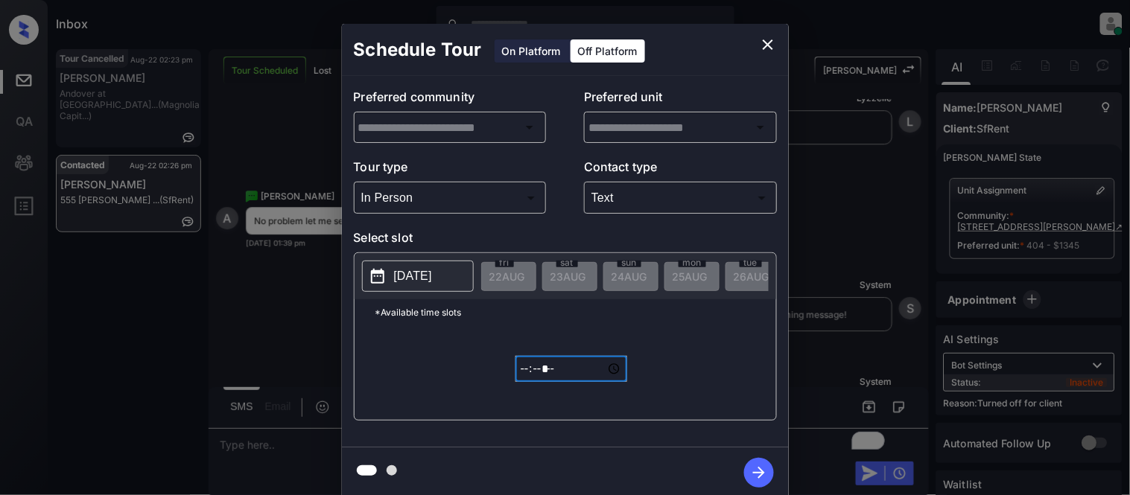
click at [564, 381] on input "*****" at bounding box center [571, 369] width 112 height 26
type input "*****"
type input "**********"
click at [749, 471] on icon "button" at bounding box center [759, 473] width 30 height 30
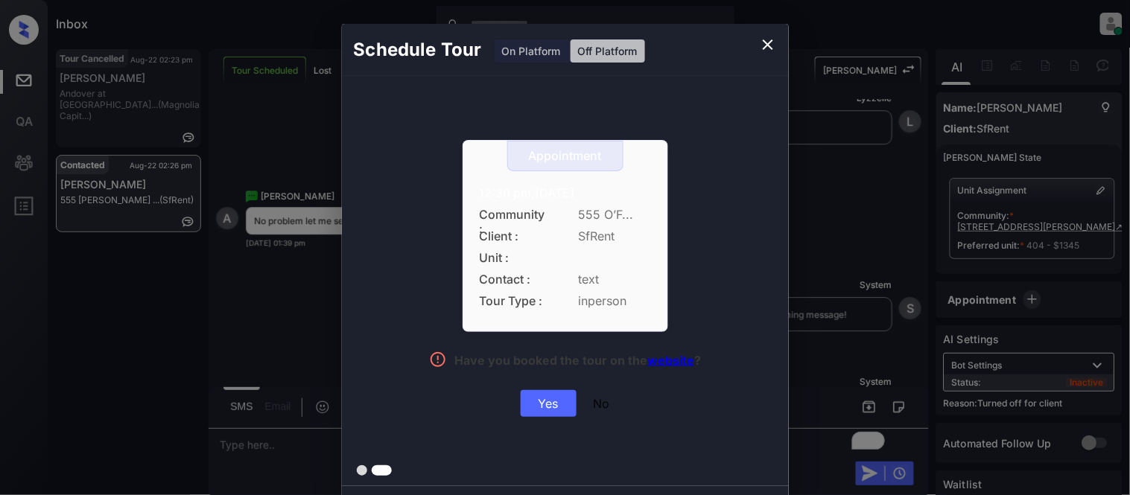
drag, startPoint x: 458, startPoint y: 196, endPoint x: 641, endPoint y: 240, distance: 187.7
click at [672, 196] on div "Appointment 12:30 pm,Sun,31-Aug-2025 Community : 555 O’F... Client : SfRent Uni…" at bounding box center [565, 278] width 334 height 277
click at [561, 399] on div "Yes" at bounding box center [549, 403] width 56 height 27
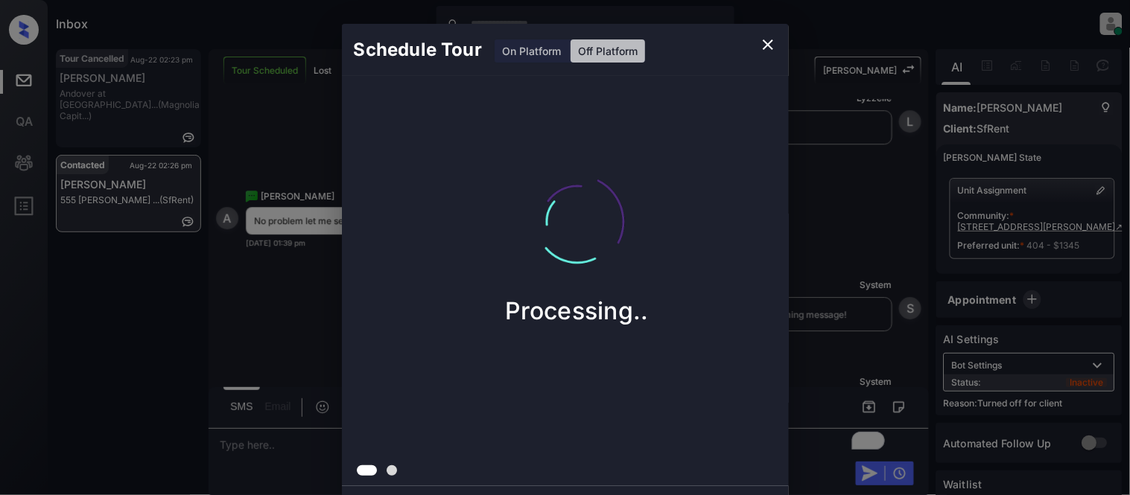
click at [850, 337] on div "Schedule Tour On Platform Off Platform Processing.." at bounding box center [565, 261] width 1130 height 522
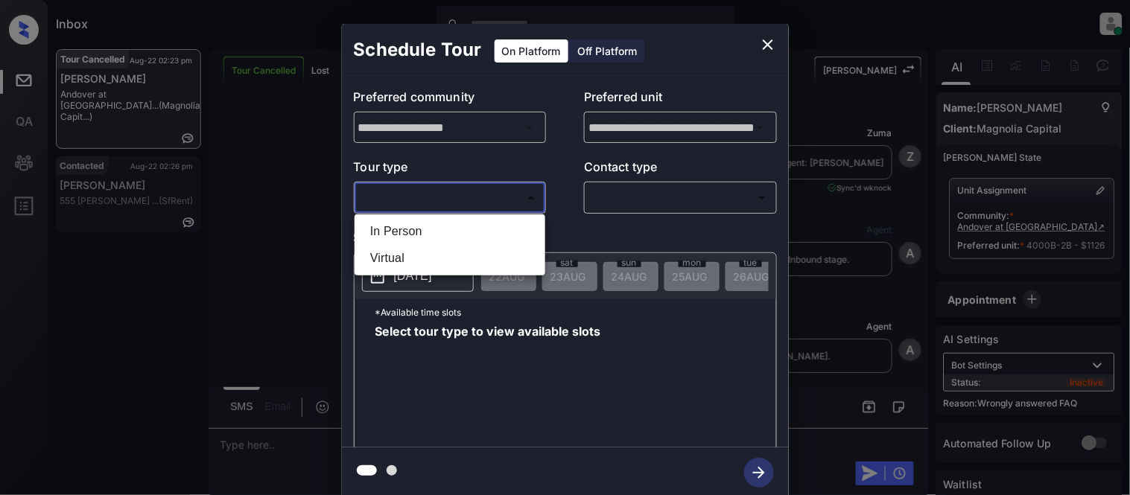
scroll to position [5873, 0]
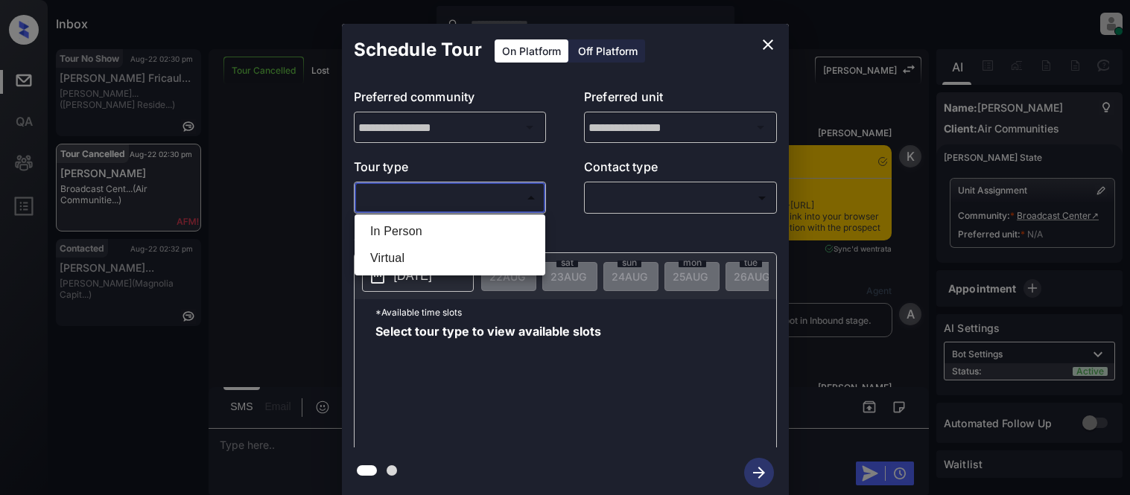
click at [445, 232] on li "In Person" at bounding box center [449, 231] width 183 height 27
type input "********"
click at [587, 212] on div at bounding box center [565, 247] width 1130 height 495
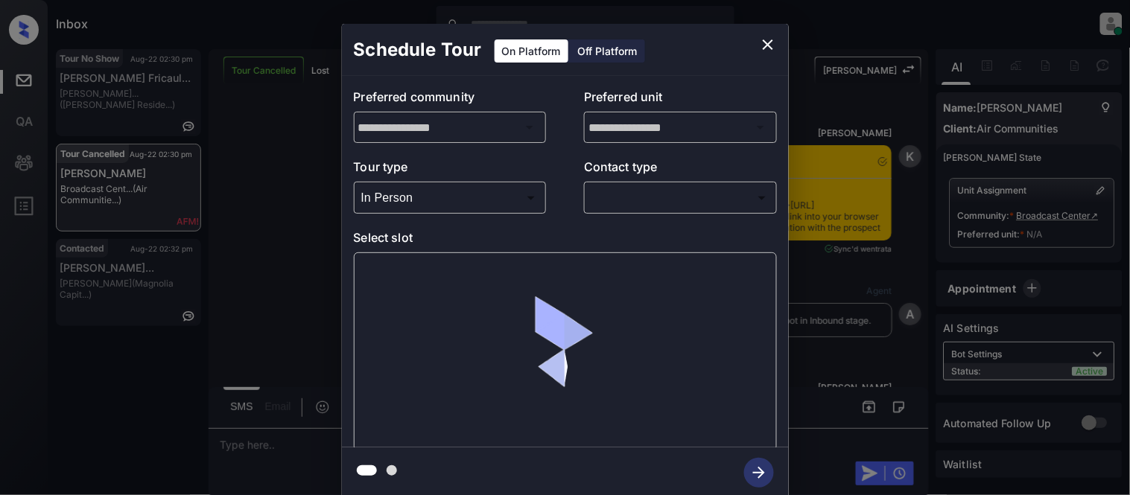
scroll to position [2464, 0]
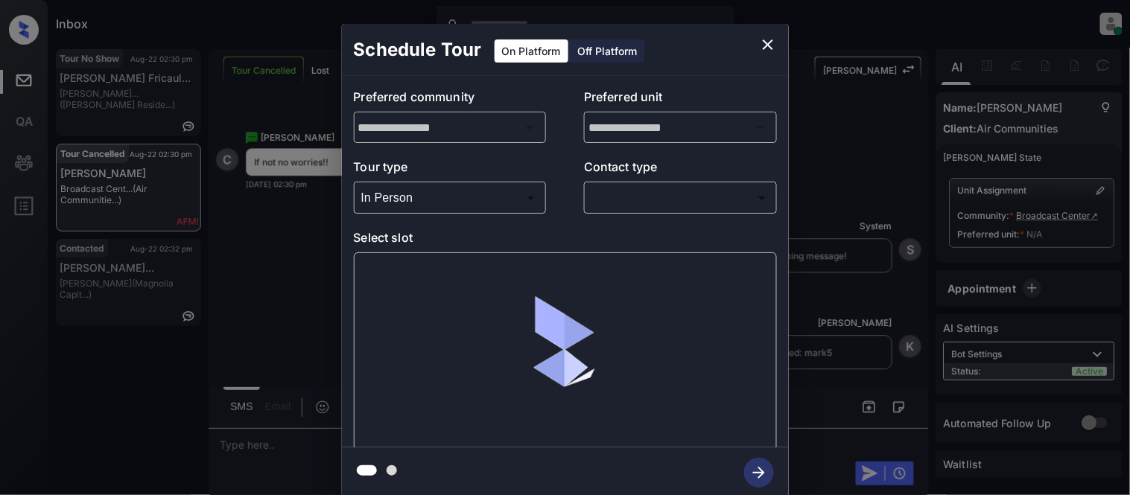
click at [606, 203] on body "Inbox Kristina Cataag Online Set yourself offline Set yourself on break Profile…" at bounding box center [565, 247] width 1130 height 495
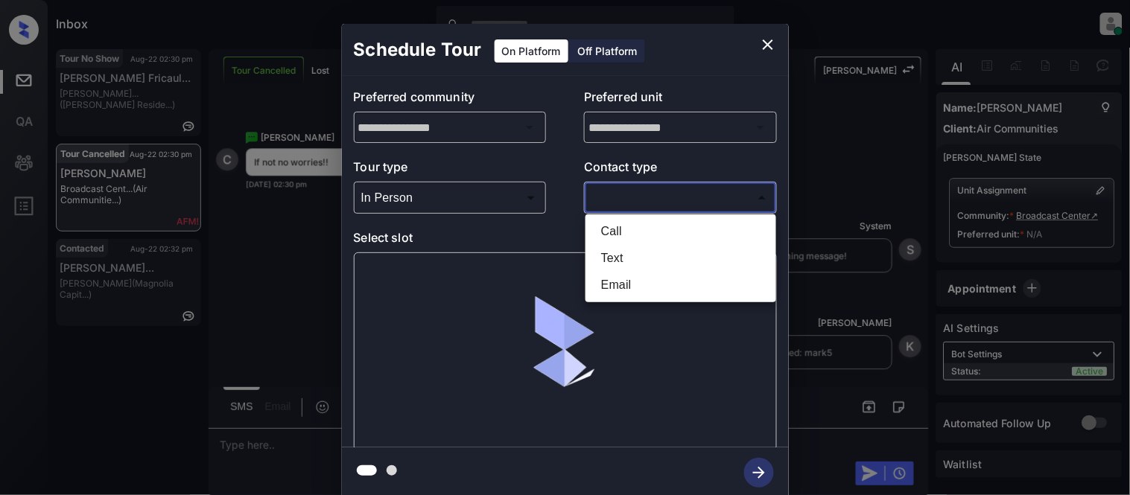
click at [611, 258] on li "Text" at bounding box center [680, 258] width 183 height 27
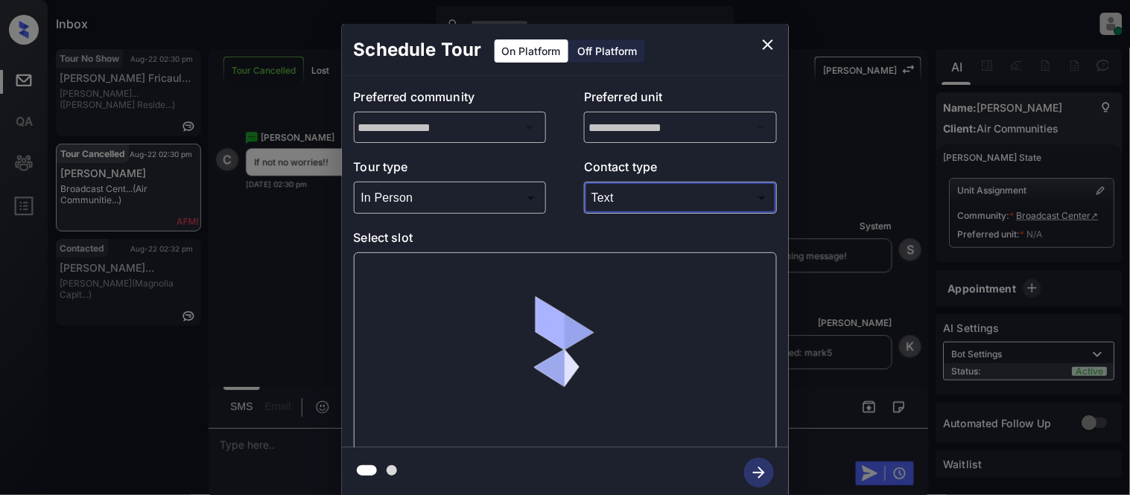
type input "****"
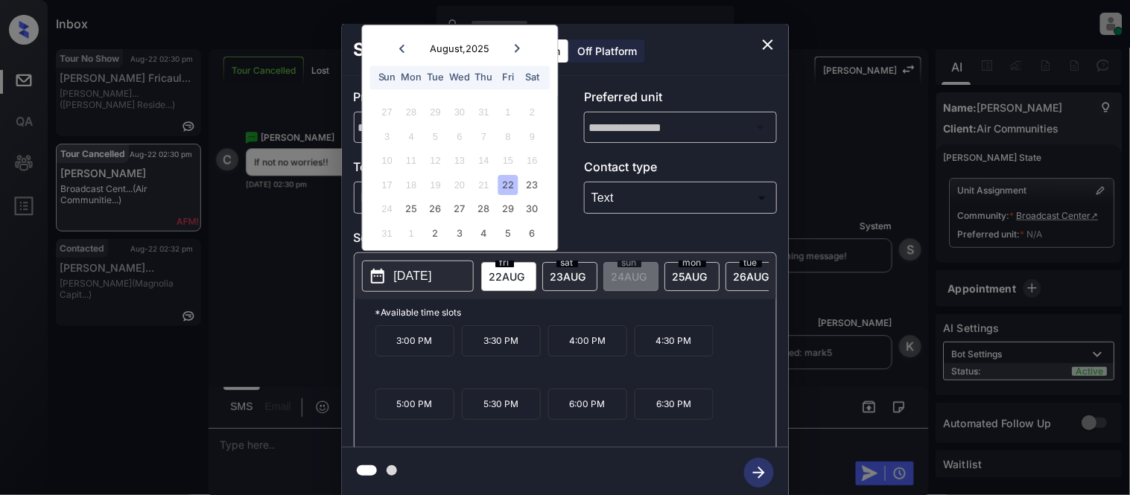
click at [862, 319] on div "**********" at bounding box center [565, 261] width 1130 height 522
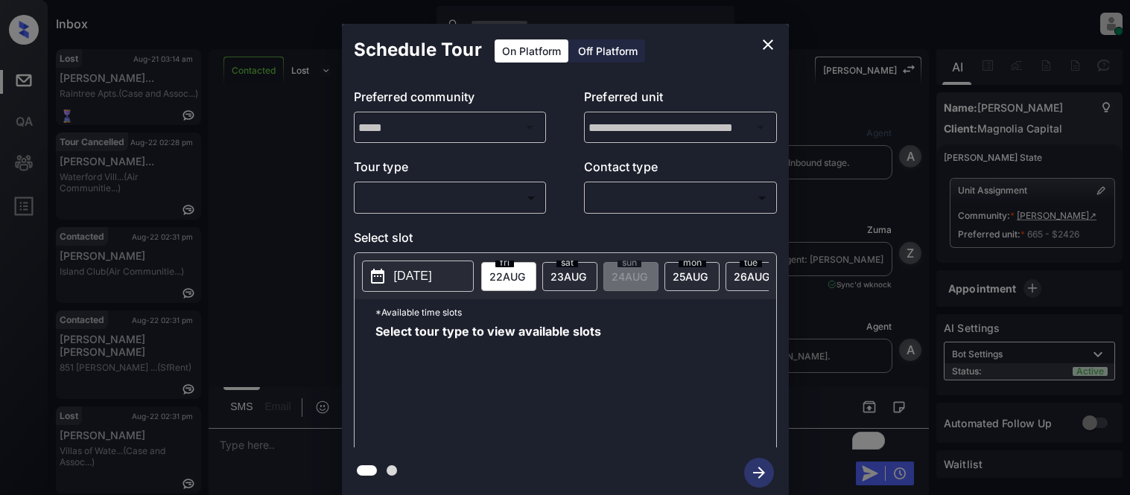
click at [518, 202] on body "Inbox [PERSON_NAME] Cataag Online Set yourself offline Set yourself on break Pr…" at bounding box center [565, 247] width 1130 height 495
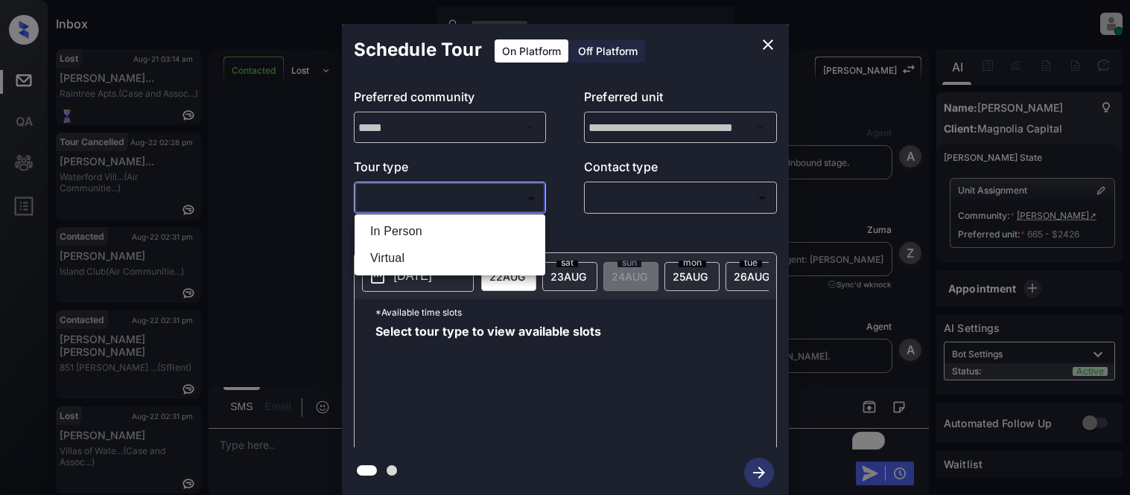
click at [465, 226] on li "In Person" at bounding box center [449, 231] width 183 height 27
click at [628, 212] on div at bounding box center [565, 247] width 1130 height 495
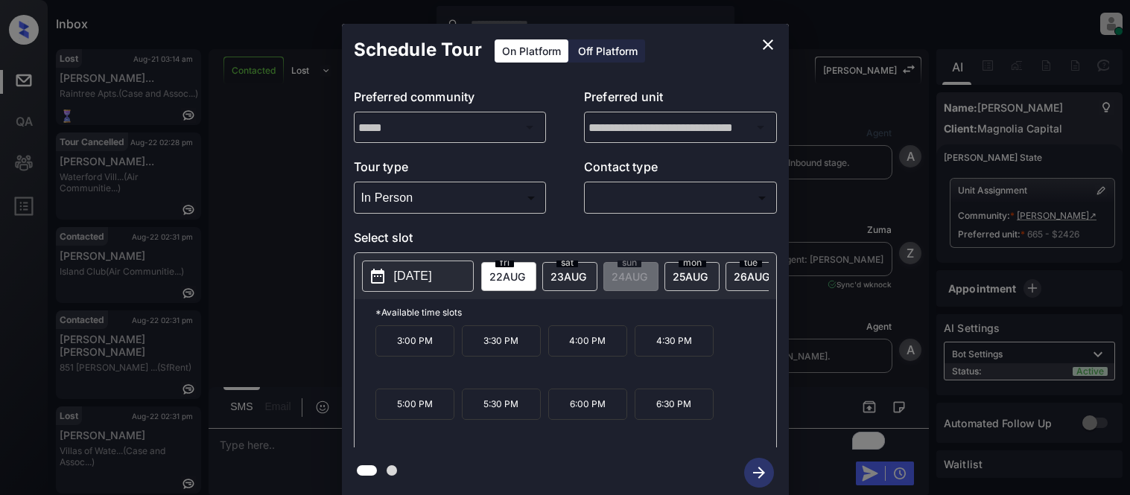
type input "********"
click at [634, 197] on div at bounding box center [565, 247] width 1130 height 495
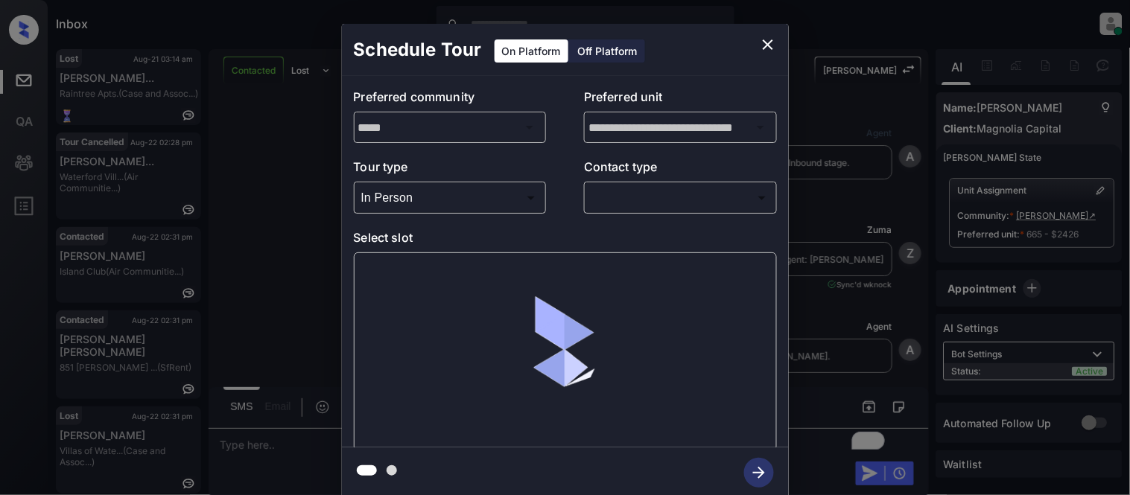
click at [634, 197] on body "Inbox Kristina Cataag Online Set yourself offline Set yourself on break Profile…" at bounding box center [565, 247] width 1130 height 495
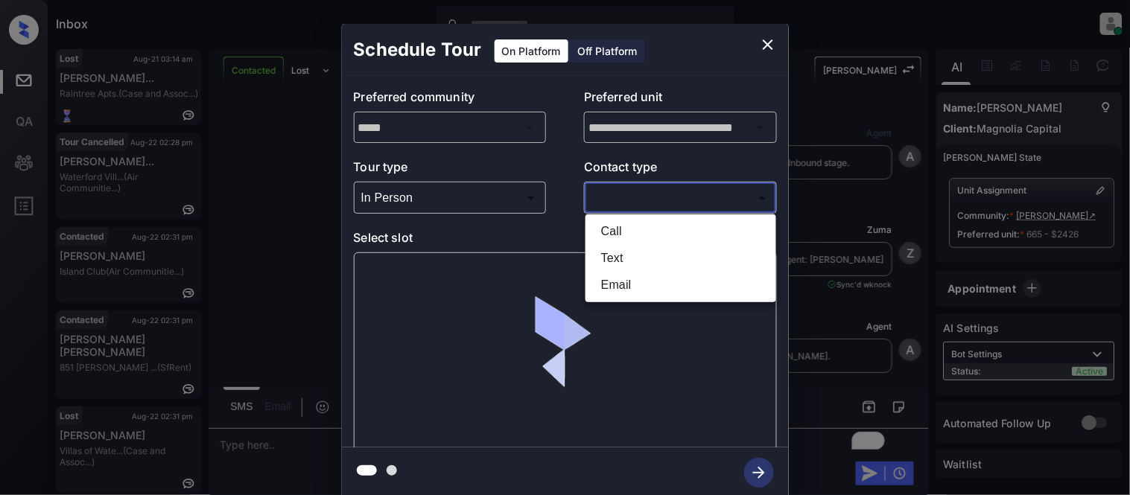
scroll to position [1324, 0]
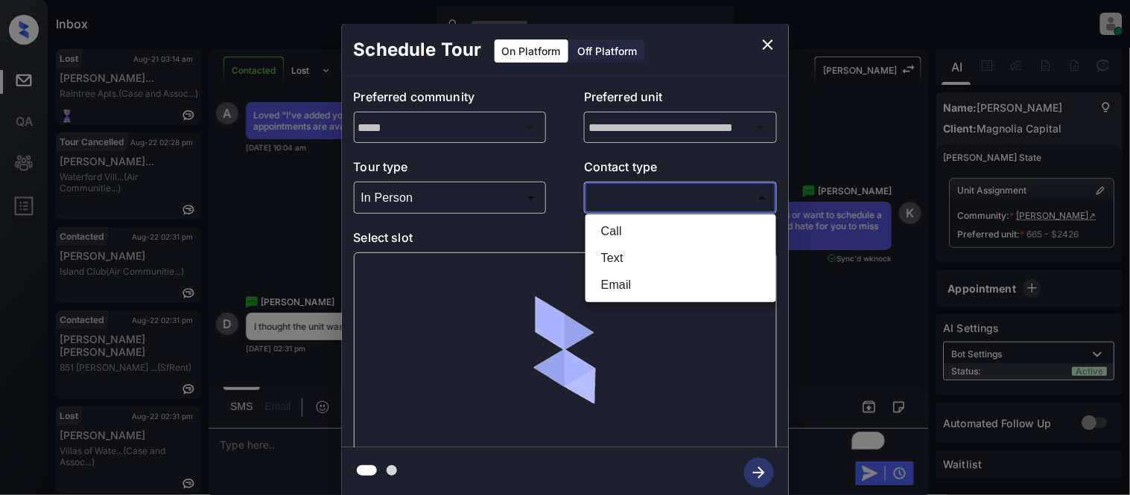
click at [614, 247] on li "Text" at bounding box center [680, 258] width 183 height 27
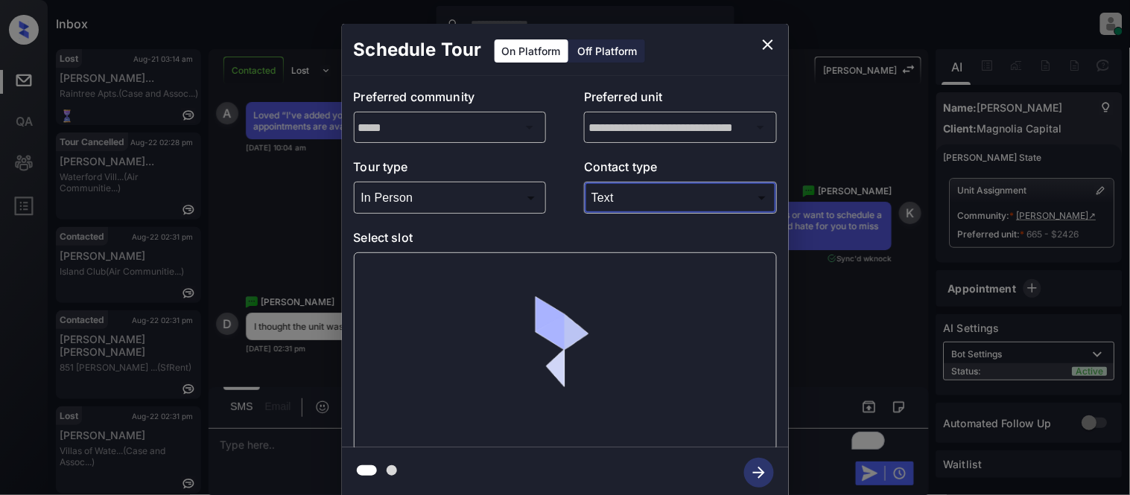
type input "****"
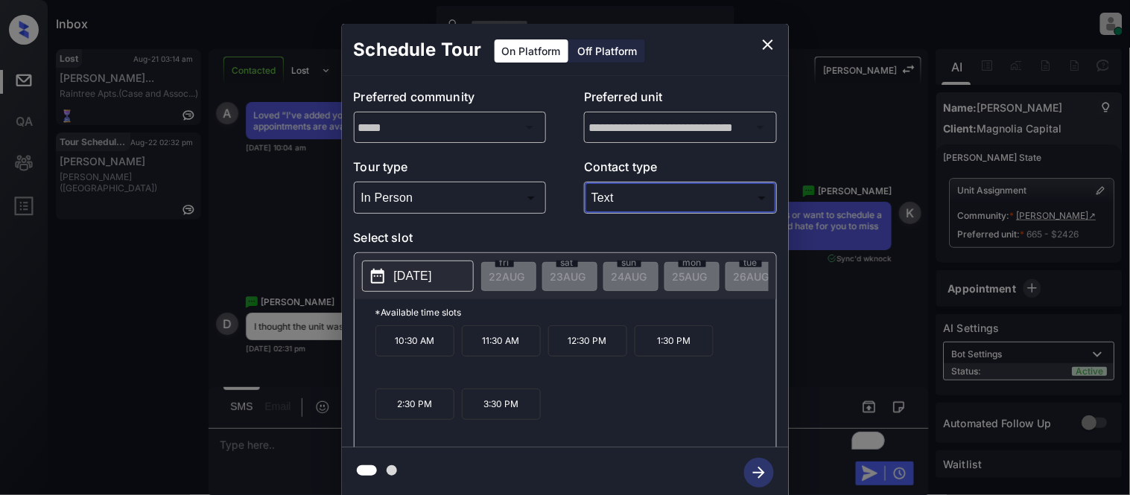
click at [757, 45] on button "close" at bounding box center [768, 45] width 30 height 30
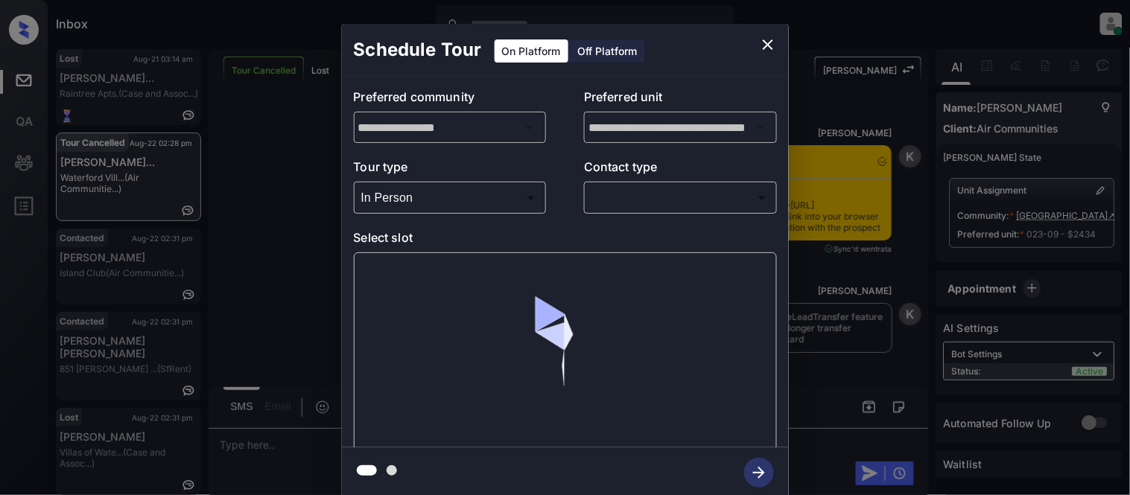
scroll to position [9089, 0]
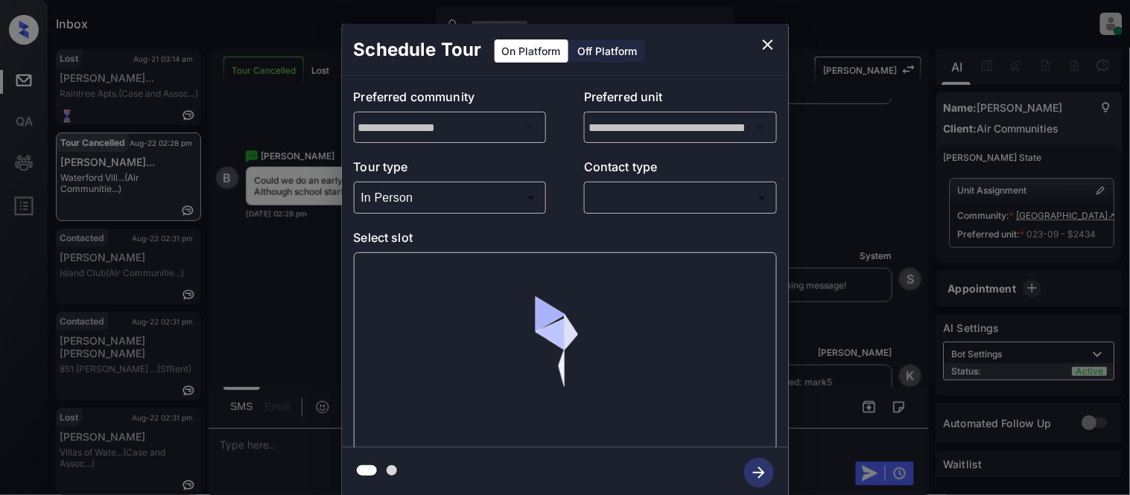
click at [623, 197] on body "Inbox [PERSON_NAME] Cataag Online Set yourself offline Set yourself on break Pr…" at bounding box center [565, 247] width 1130 height 495
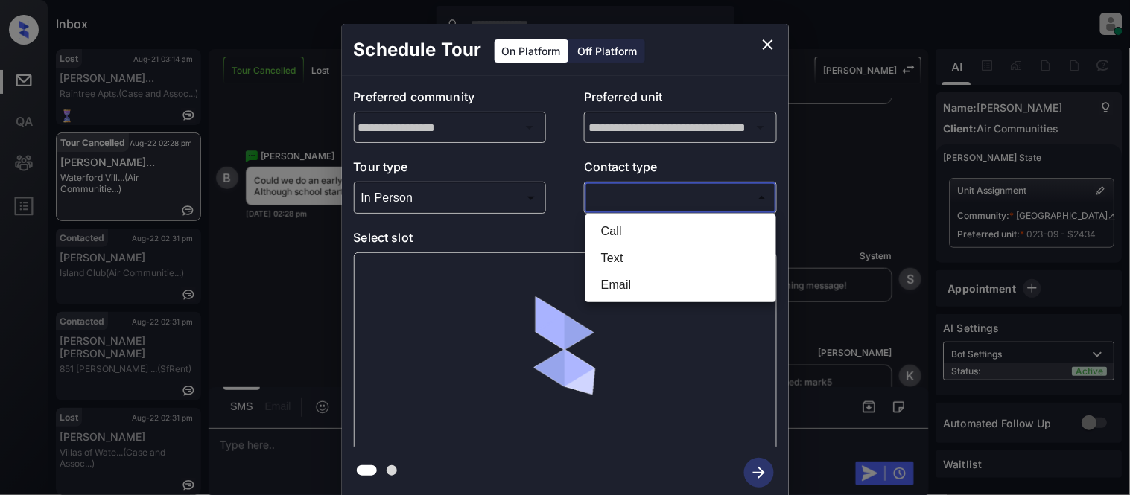
click at [630, 256] on li "Text" at bounding box center [680, 258] width 183 height 27
type input "****"
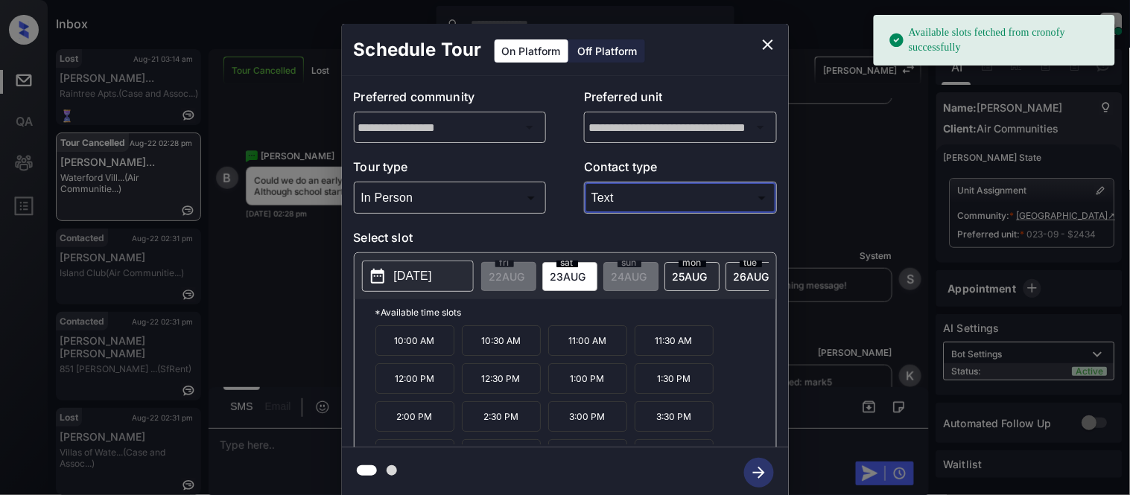
click at [602, 393] on p "1:00 PM" at bounding box center [587, 378] width 79 height 31
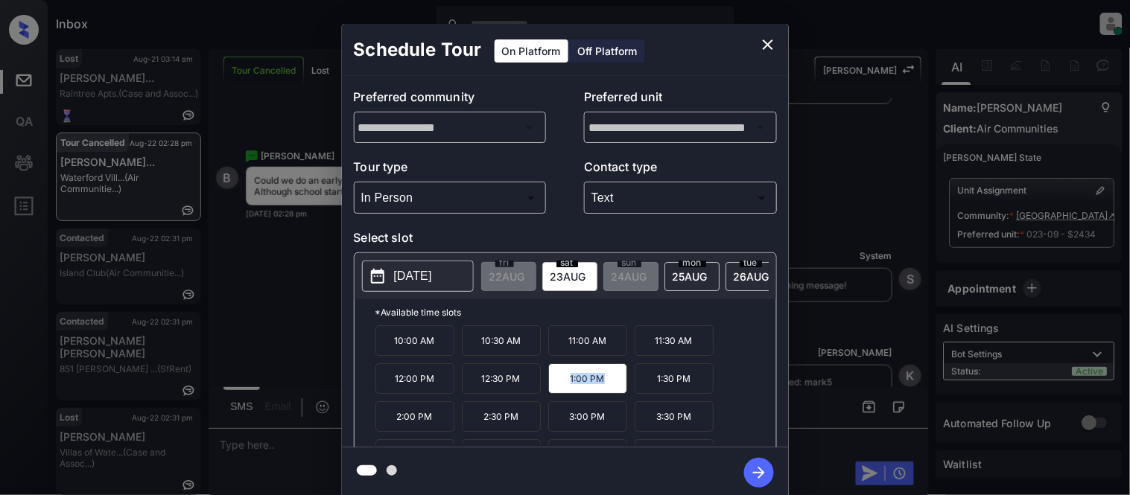
copy p "1:00 PM"
click at [764, 39] on icon "close" at bounding box center [768, 45] width 18 height 18
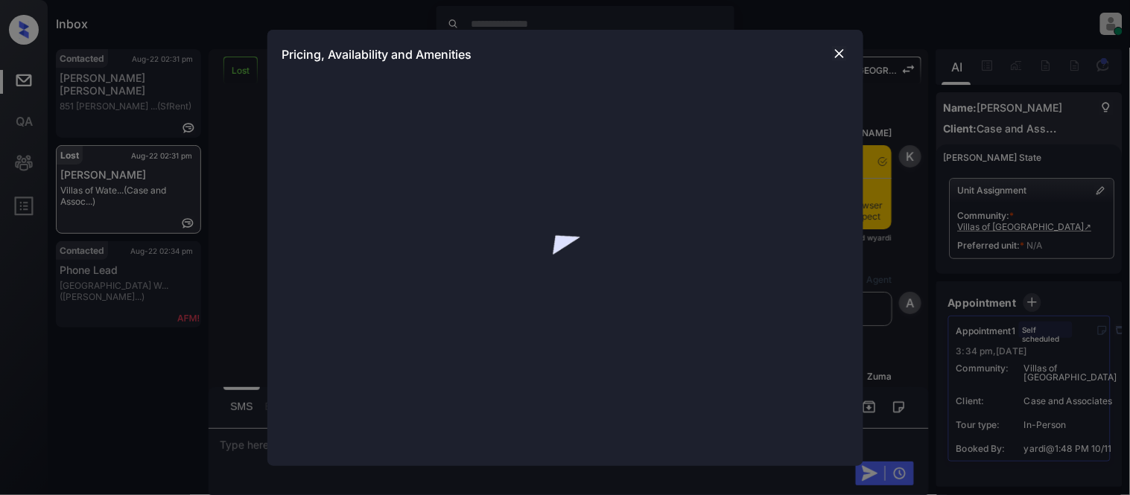
scroll to position [6902, 0]
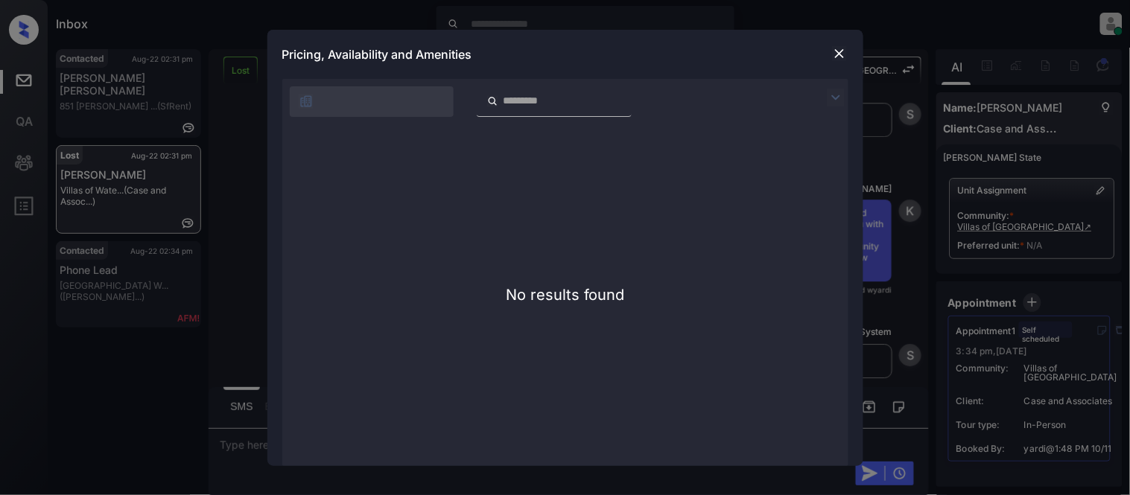
click at [837, 53] on img at bounding box center [839, 53] width 15 height 15
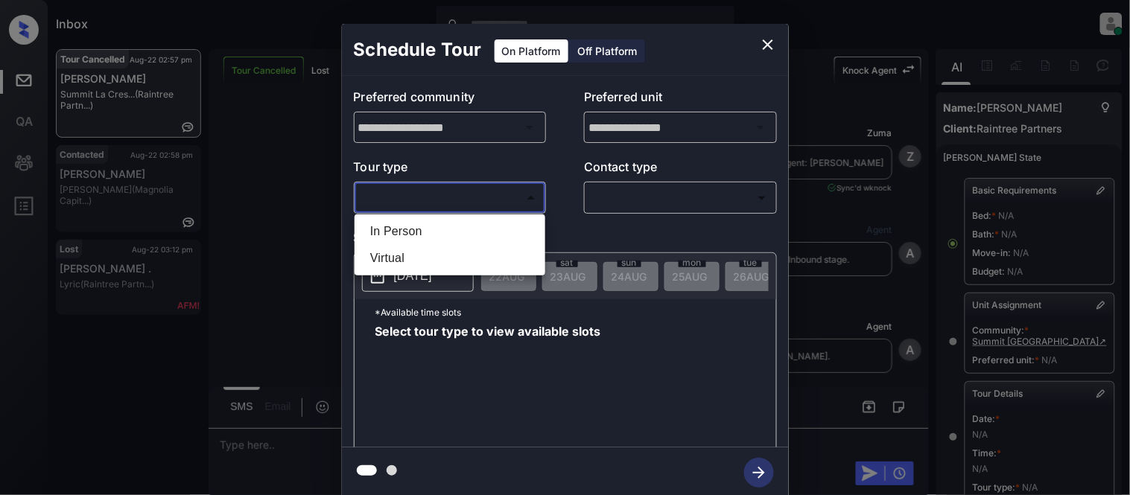
scroll to position [248, 0]
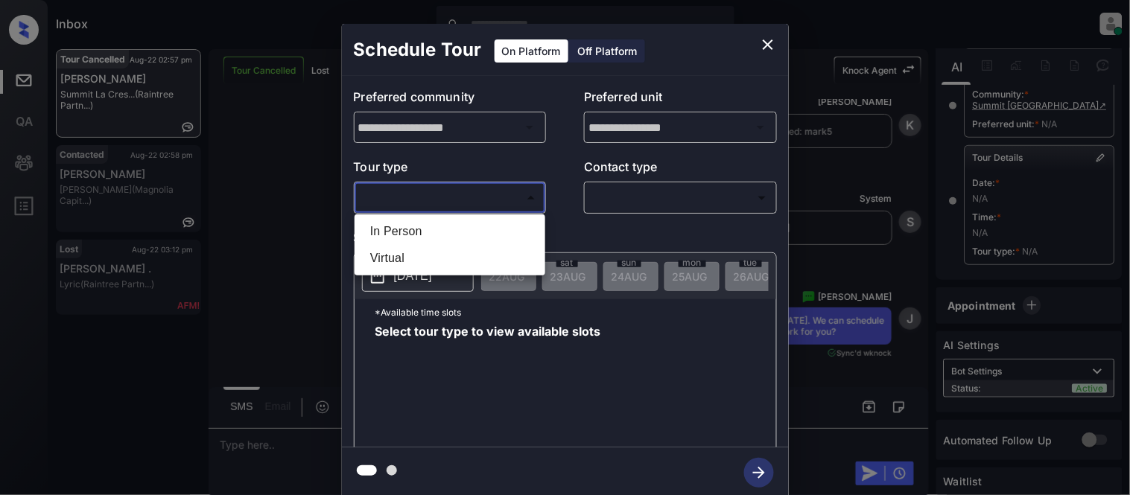
click at [565, 229] on div at bounding box center [565, 247] width 1130 height 495
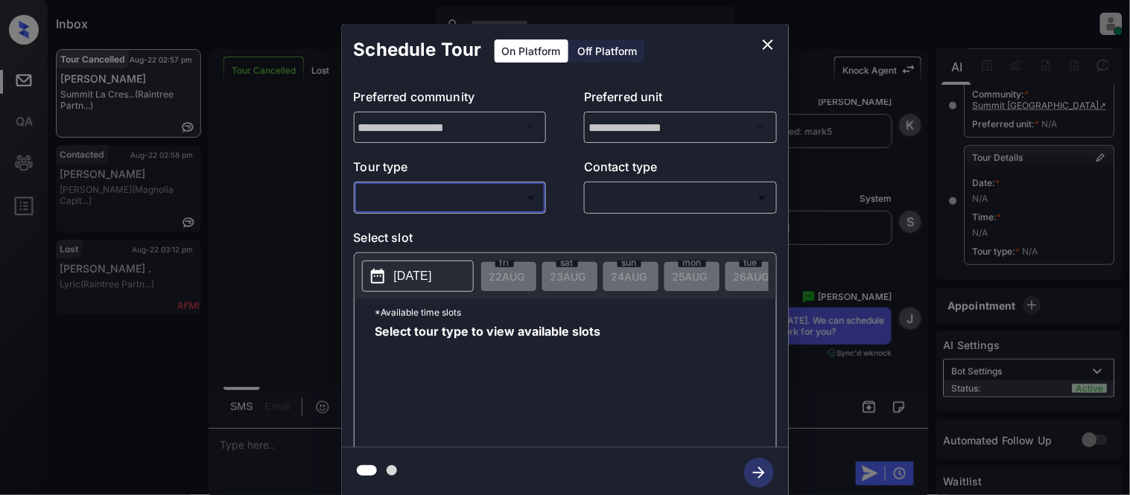
click at [506, 224] on li "In Person" at bounding box center [450, 224] width 138 height 15
click at [506, 201] on div at bounding box center [565, 247] width 1130 height 495
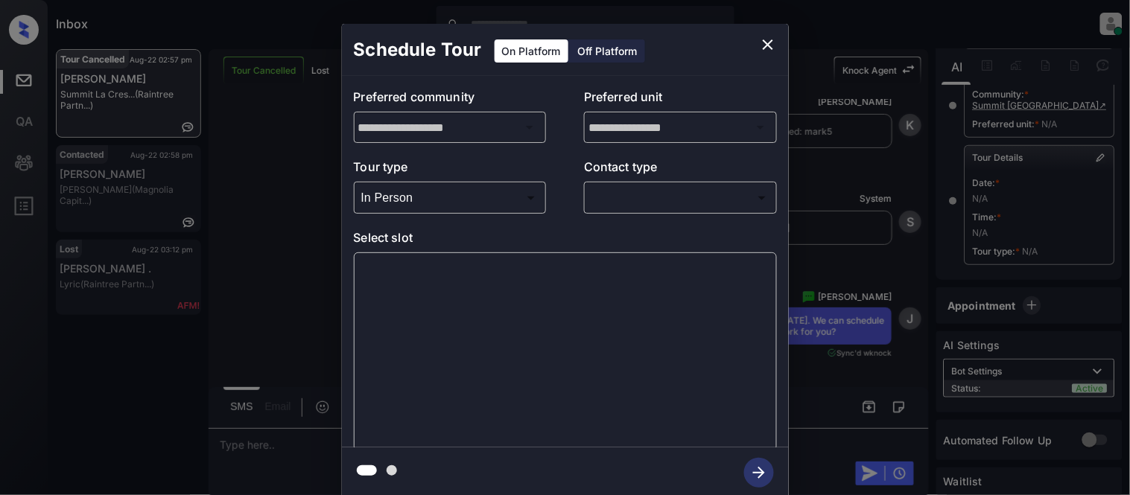
type input "********"
click at [608, 214] on div "**********" at bounding box center [565, 262] width 447 height 372
click at [613, 201] on body "Inbox Kristina Cataag Online Set yourself offline Set yourself on break Profile…" at bounding box center [565, 247] width 1130 height 495
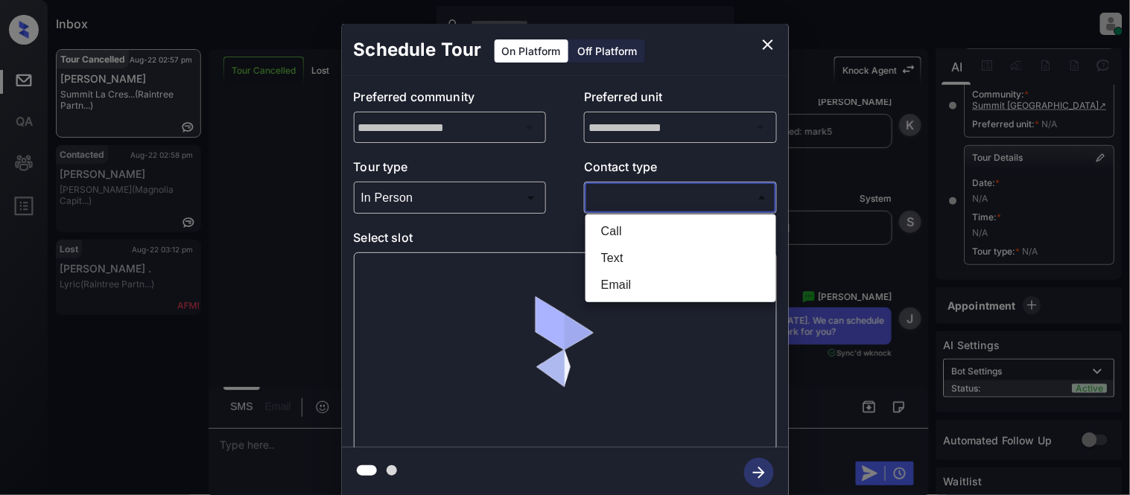
click at [614, 249] on li "Text" at bounding box center [680, 258] width 183 height 27
type input "****"
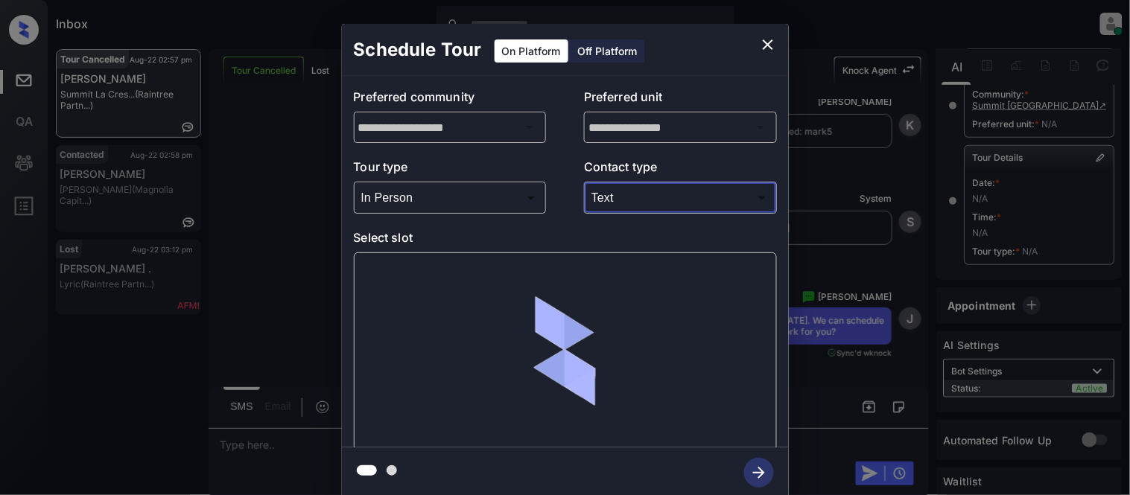
click at [366, 270] on div at bounding box center [565, 351] width 423 height 199
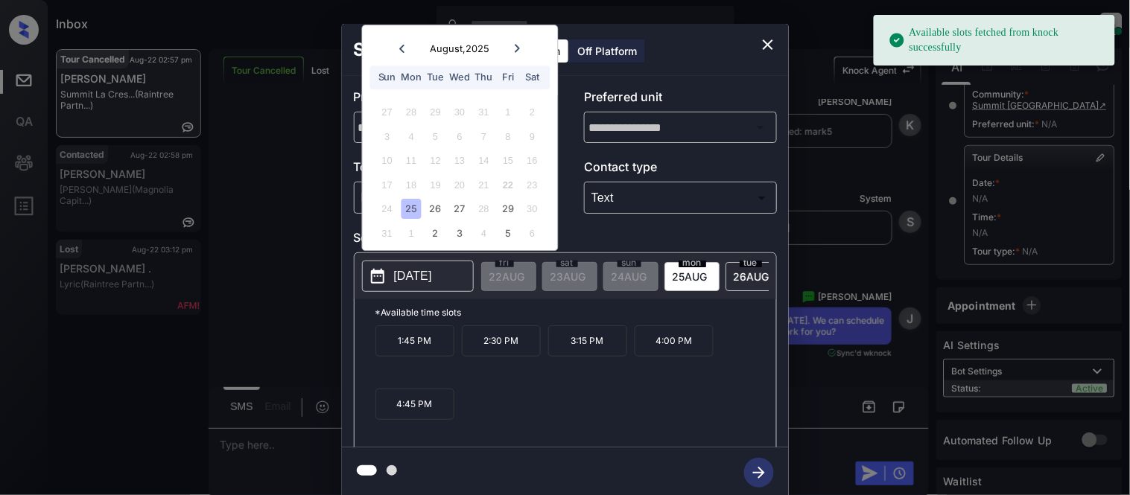
click at [407, 213] on div "25" at bounding box center [411, 210] width 20 height 20
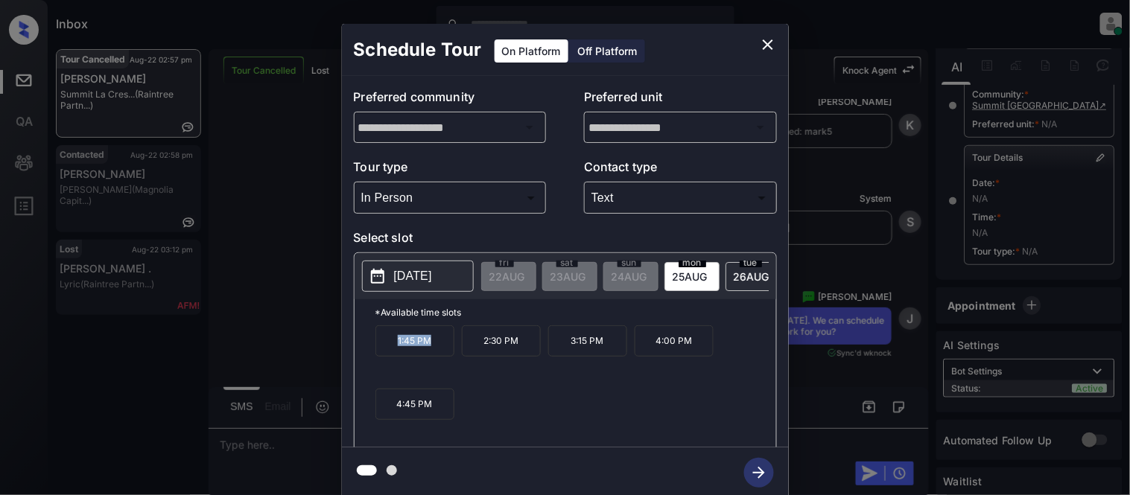
drag, startPoint x: 396, startPoint y: 351, endPoint x: 433, endPoint y: 352, distance: 36.5
click at [433, 352] on p "1:45 PM" at bounding box center [414, 340] width 79 height 31
copy p "1:45 PM"
click at [209, 448] on div "**********" at bounding box center [565, 261] width 1130 height 522
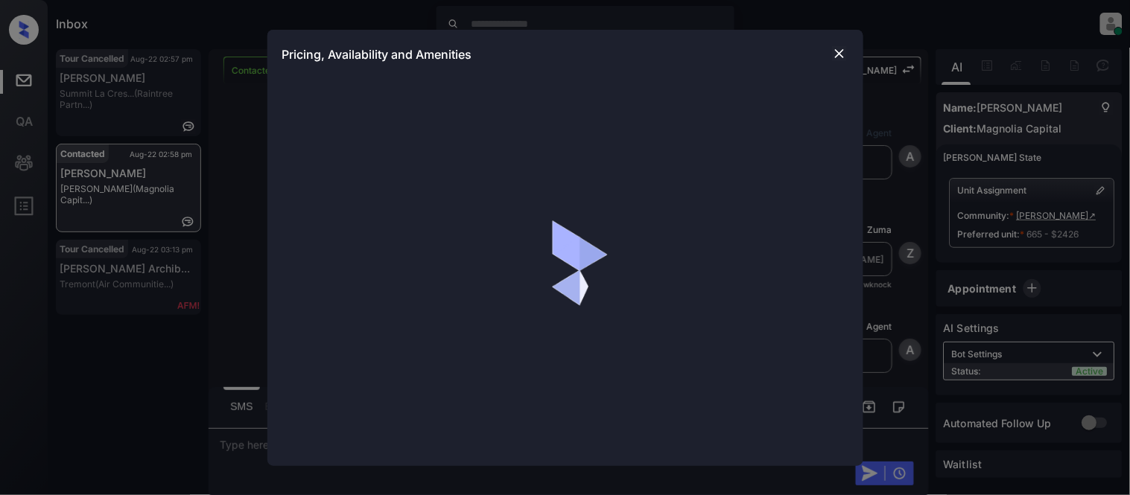
scroll to position [4853, 0]
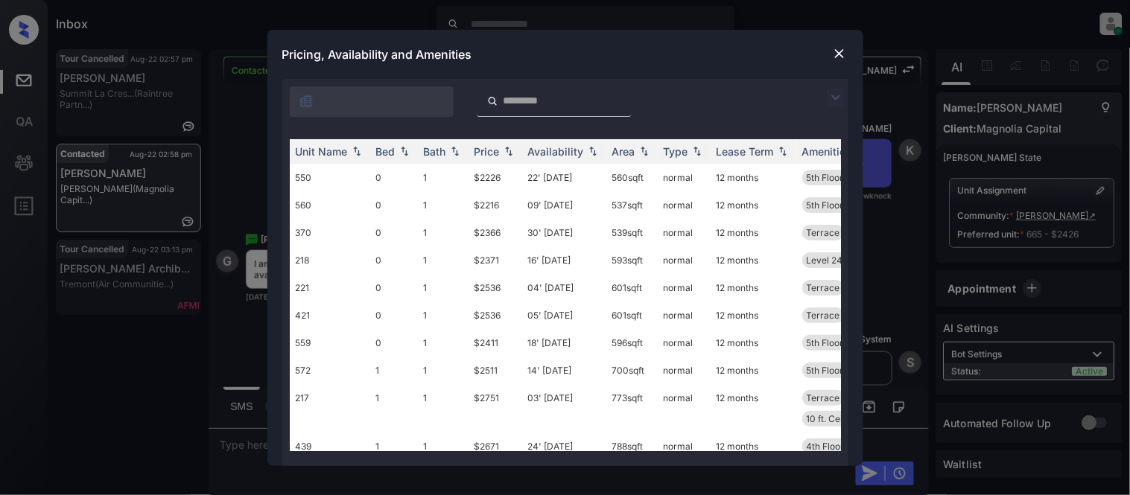
drag, startPoint x: 417, startPoint y: 71, endPoint x: 829, endPoint y: 97, distance: 412.7
click at [829, 97] on img at bounding box center [836, 98] width 18 height 18
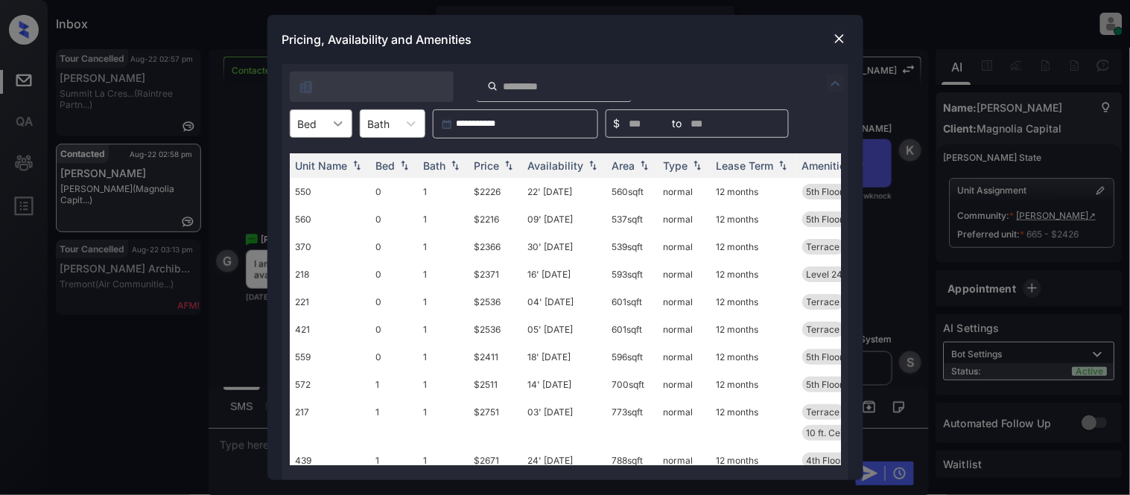
click at [326, 115] on div at bounding box center [338, 123] width 27 height 27
click at [309, 154] on div "0" at bounding box center [321, 160] width 63 height 27
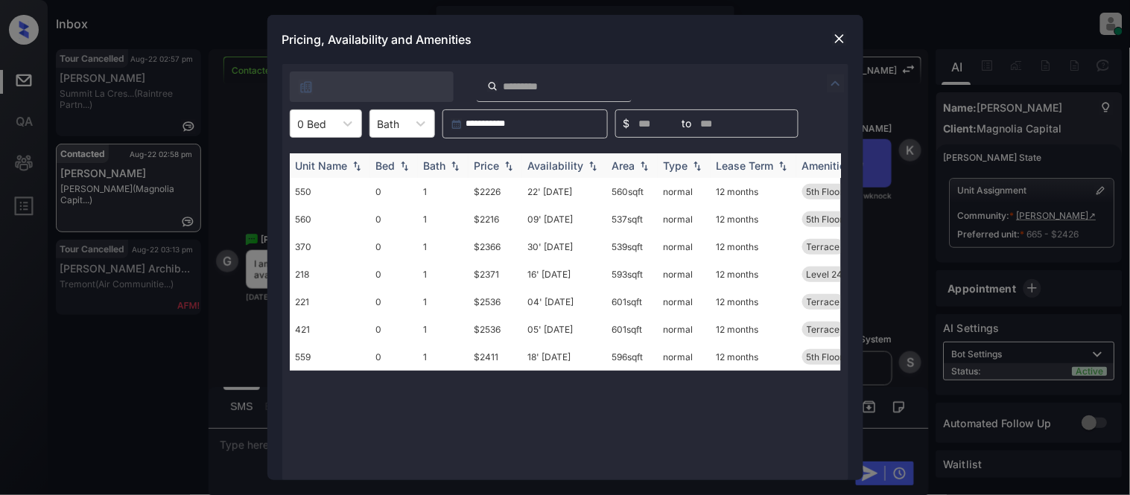
click at [564, 165] on div "Availability" at bounding box center [556, 165] width 56 height 13
click at [559, 246] on td "09' [DATE]" at bounding box center [564, 247] width 84 height 28
click at [559, 246] on td "09' Sep 25" at bounding box center [564, 247] width 84 height 28
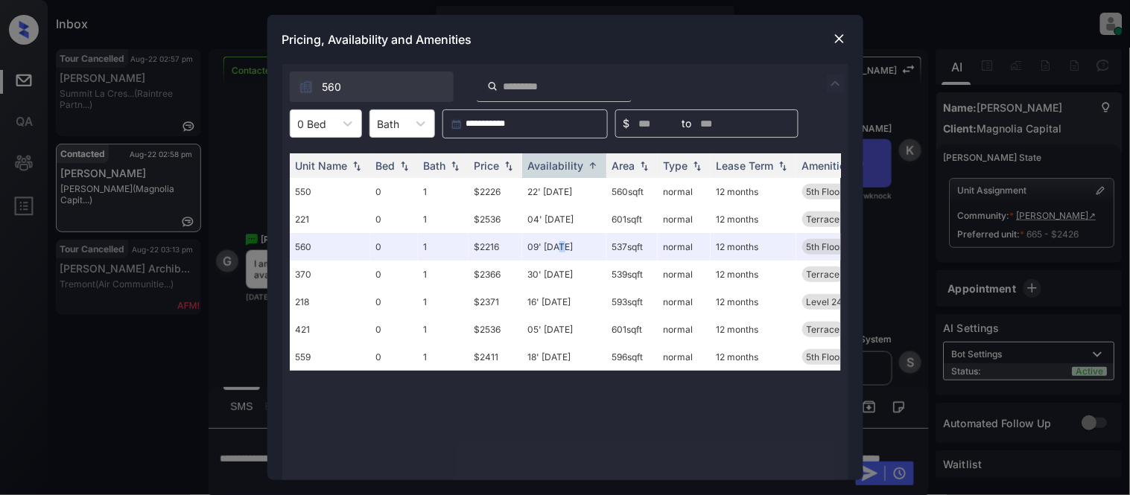
click at [835, 45] on img at bounding box center [839, 38] width 15 height 15
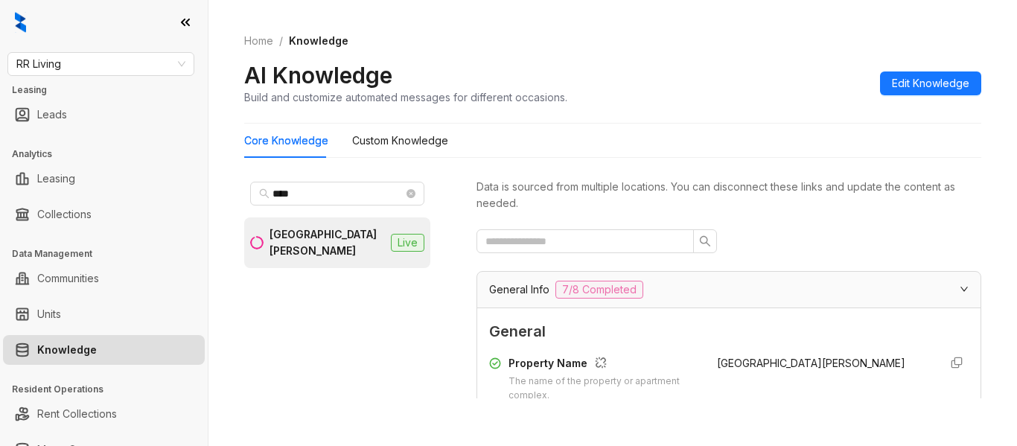
click at [649, 68] on div "AI Knowledge Build and customize automated messages for different occasions. Ed…" at bounding box center [612, 83] width 737 height 44
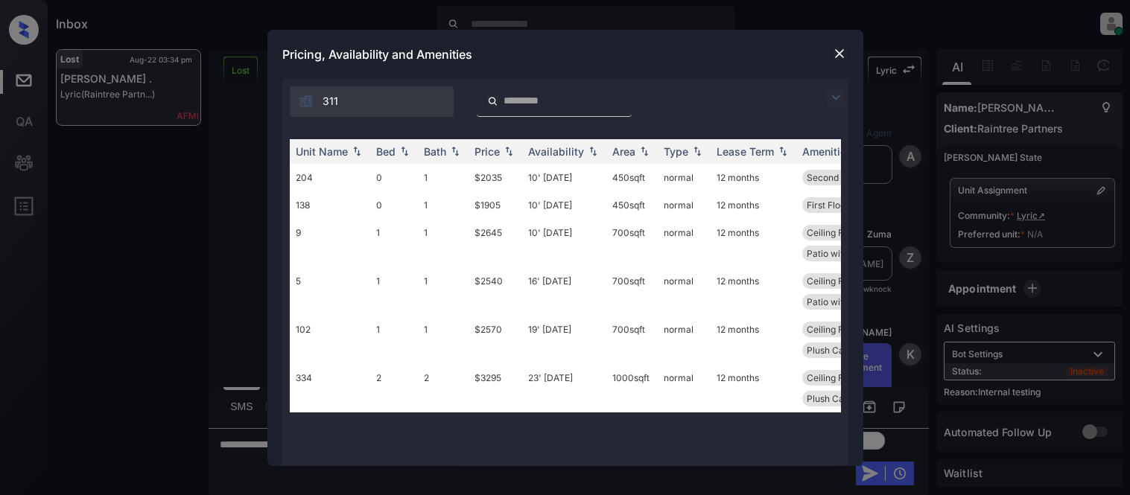
click at [833, 94] on img at bounding box center [836, 98] width 18 height 18
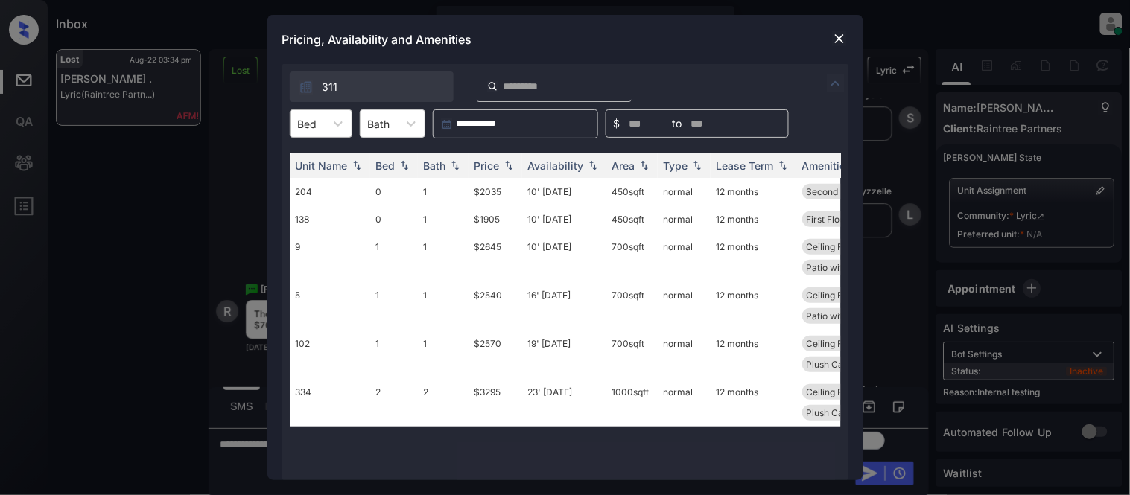
click at [318, 115] on div "Bed" at bounding box center [307, 124] width 34 height 22
click at [316, 179] on div "1" at bounding box center [321, 187] width 63 height 27
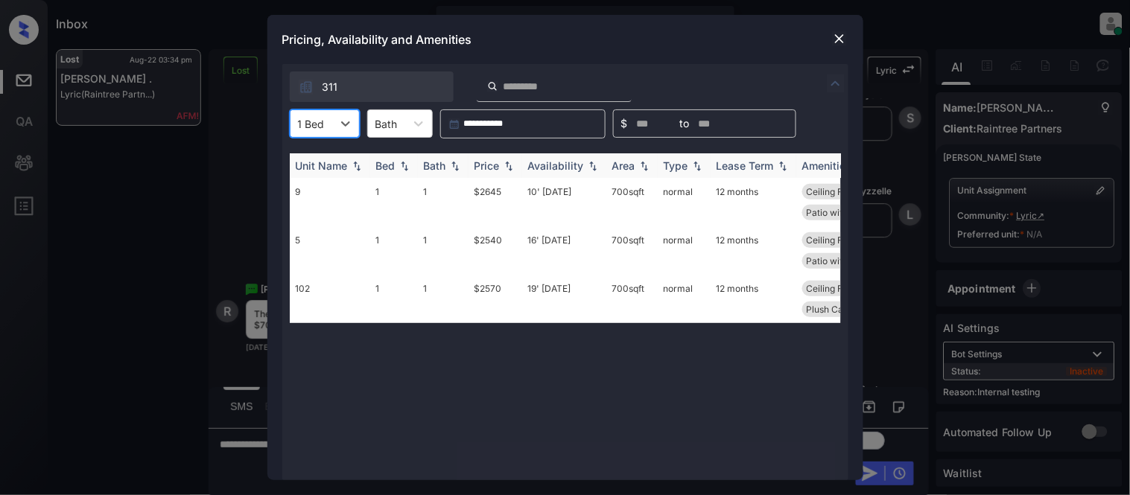
click at [499, 174] on th "Price" at bounding box center [495, 165] width 54 height 25
click at [499, 169] on div "Price" at bounding box center [486, 165] width 25 height 13
click at [318, 127] on div at bounding box center [311, 124] width 27 height 16
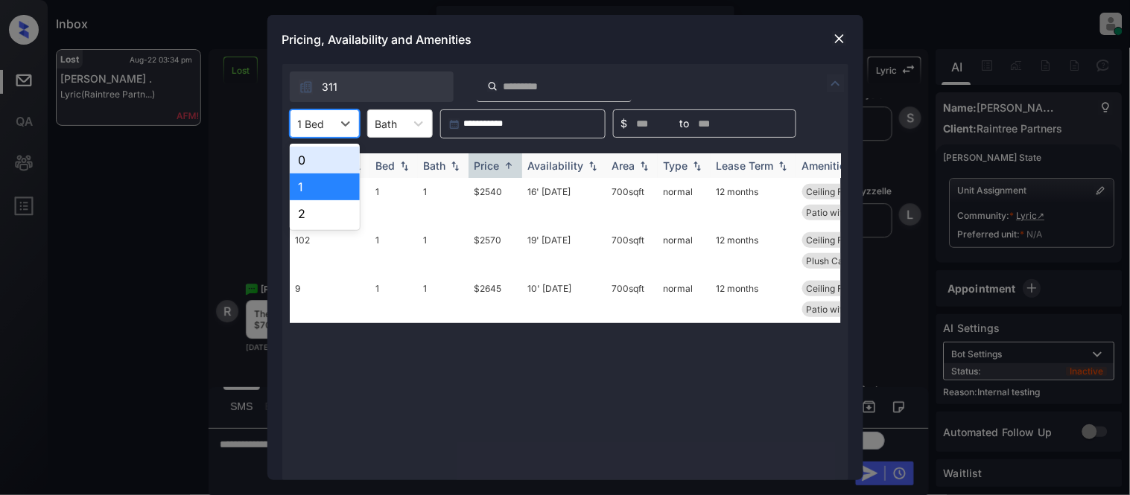
click at [315, 157] on div "0" at bounding box center [325, 160] width 70 height 27
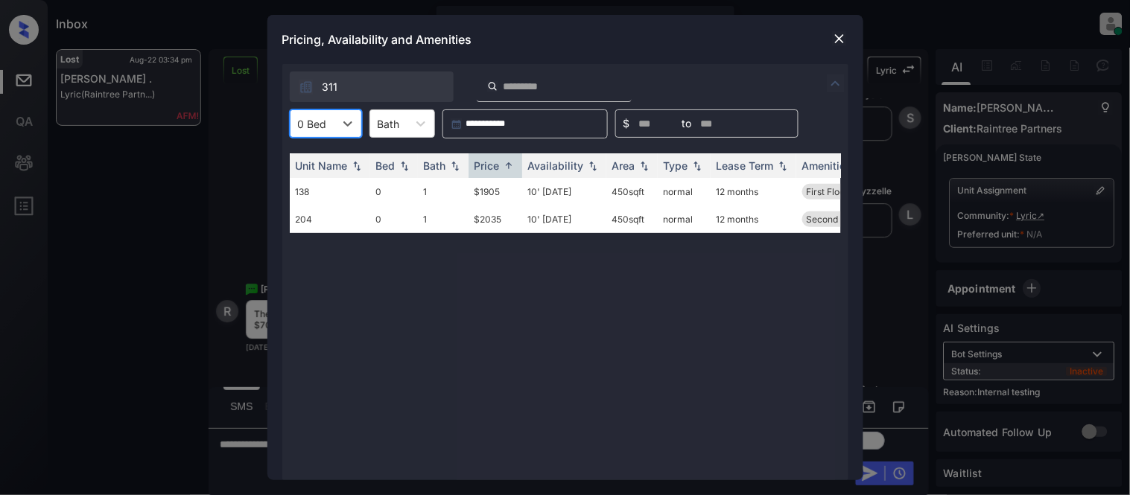
click at [316, 125] on div at bounding box center [312, 124] width 29 height 16
click at [311, 181] on div "1" at bounding box center [326, 187] width 72 height 27
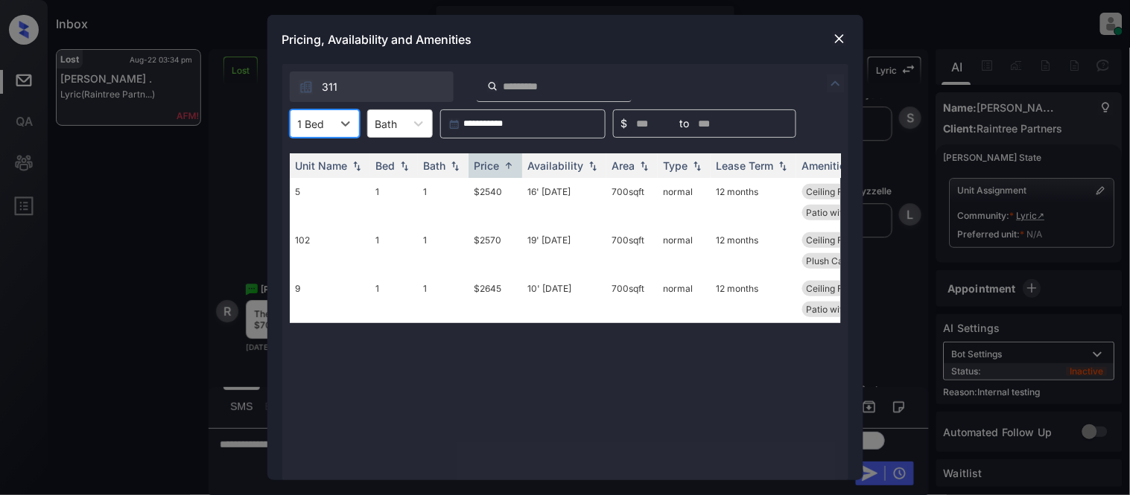
click at [839, 42] on img at bounding box center [839, 38] width 15 height 15
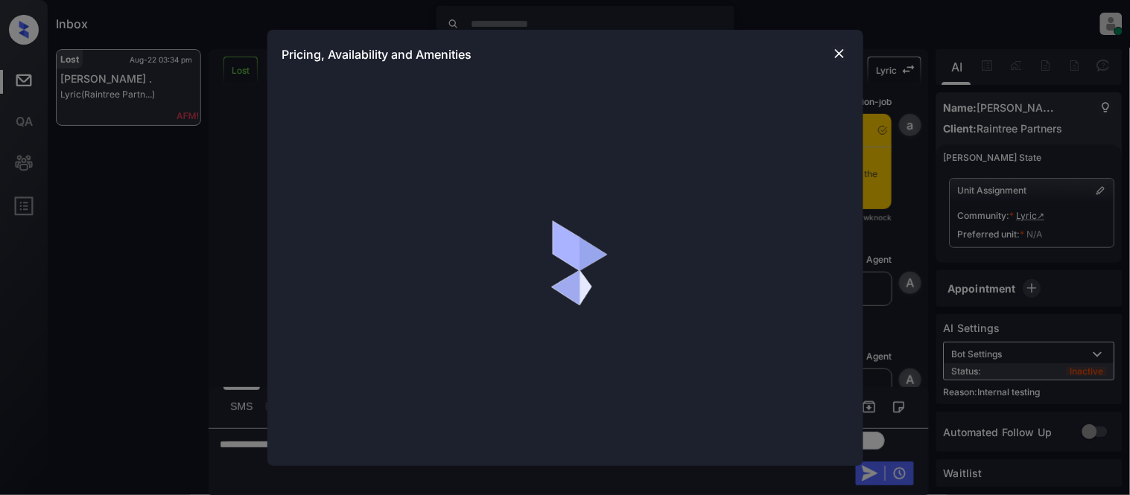
scroll to position [4, 0]
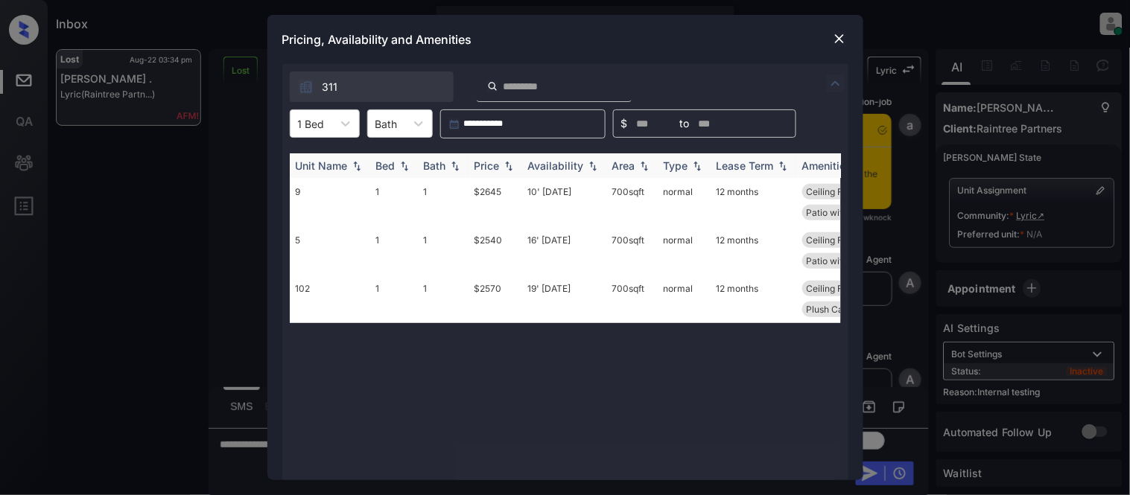
click at [502, 166] on img at bounding box center [508, 166] width 15 height 10
click at [502, 166] on img at bounding box center [508, 165] width 15 height 11
drag, startPoint x: 464, startPoint y: 191, endPoint x: 512, endPoint y: 190, distance: 47.7
click at [512, 190] on tr "5 1 1 $2540 16' [DATE] 700 sqft normal 12 months Ceiling Fan Dark Unit First Fl…" at bounding box center [679, 202] width 778 height 48
copy tr "$2540"
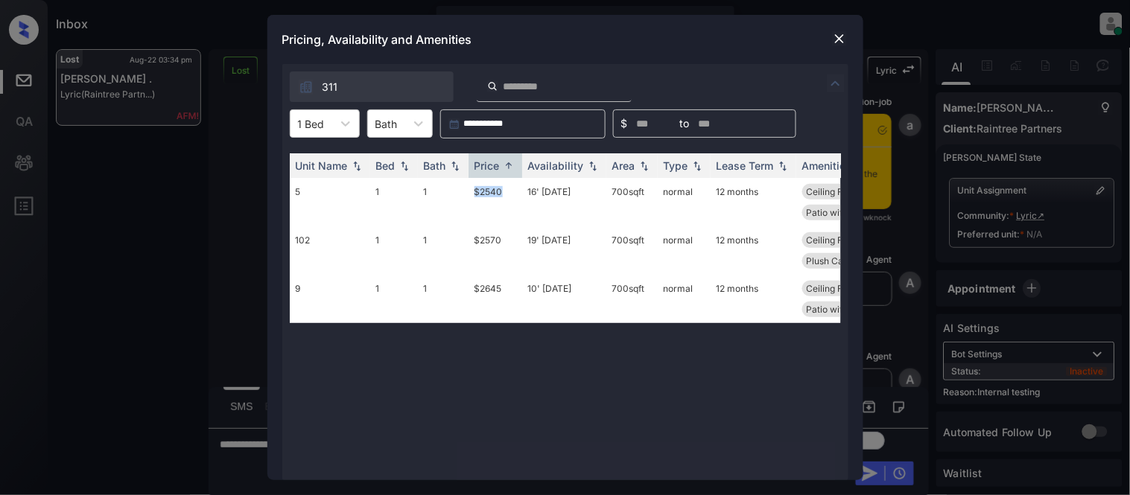
click at [846, 40] on img at bounding box center [839, 38] width 15 height 15
